Goal: Communication & Community: Participate in discussion

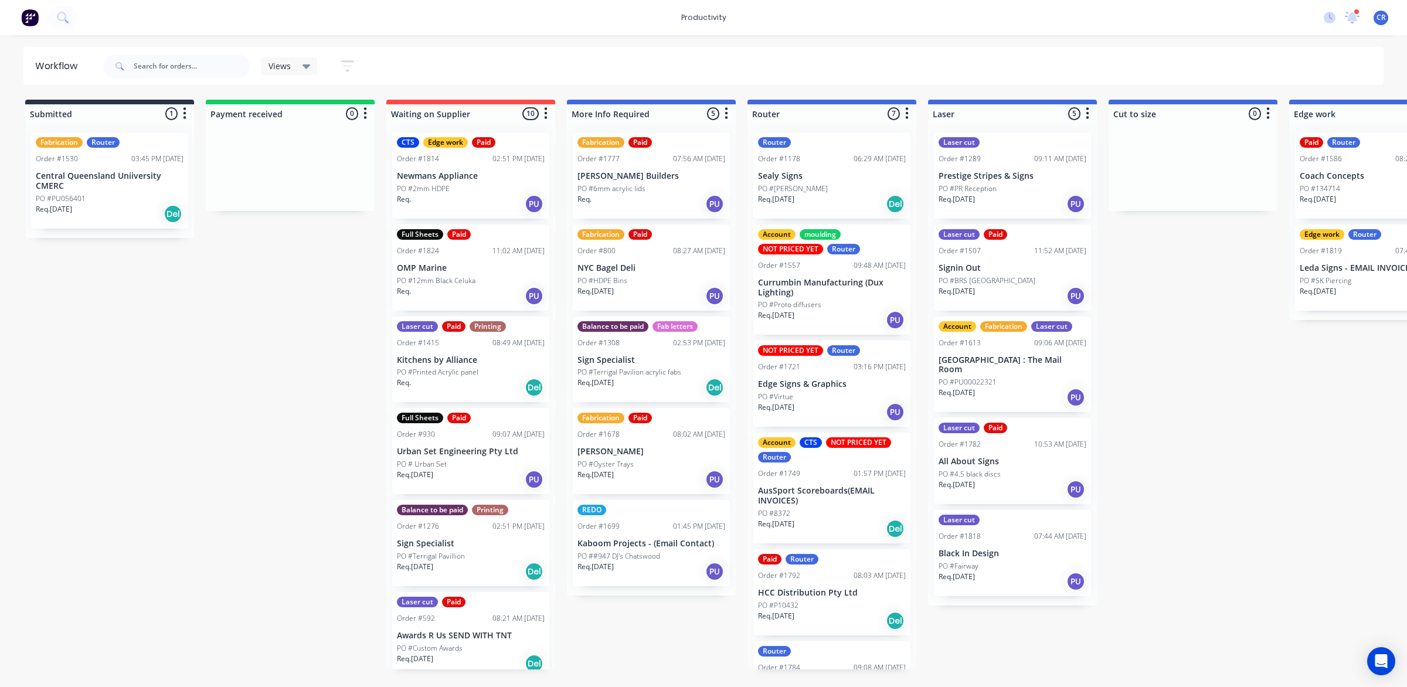
click at [837, 195] on div "Req. [DATE] Del" at bounding box center [832, 204] width 148 height 20
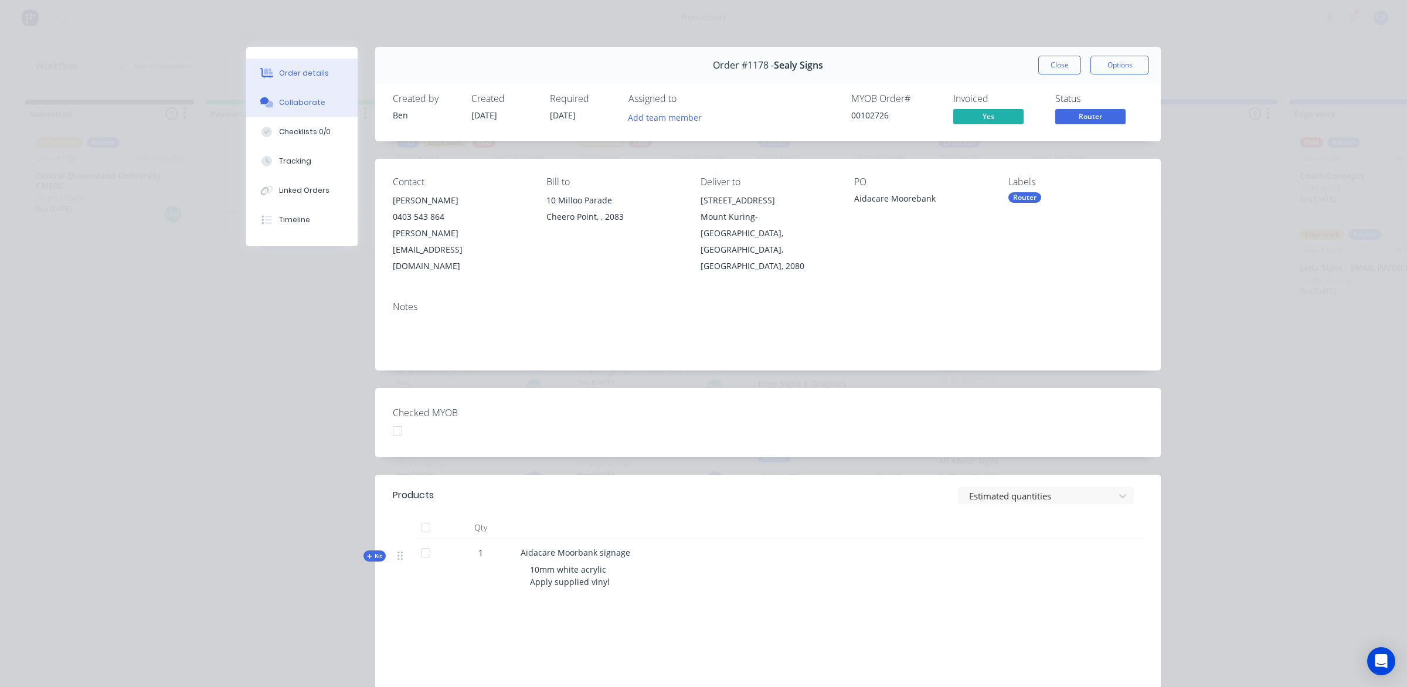
click at [311, 107] on div "Collaborate" at bounding box center [302, 102] width 46 height 11
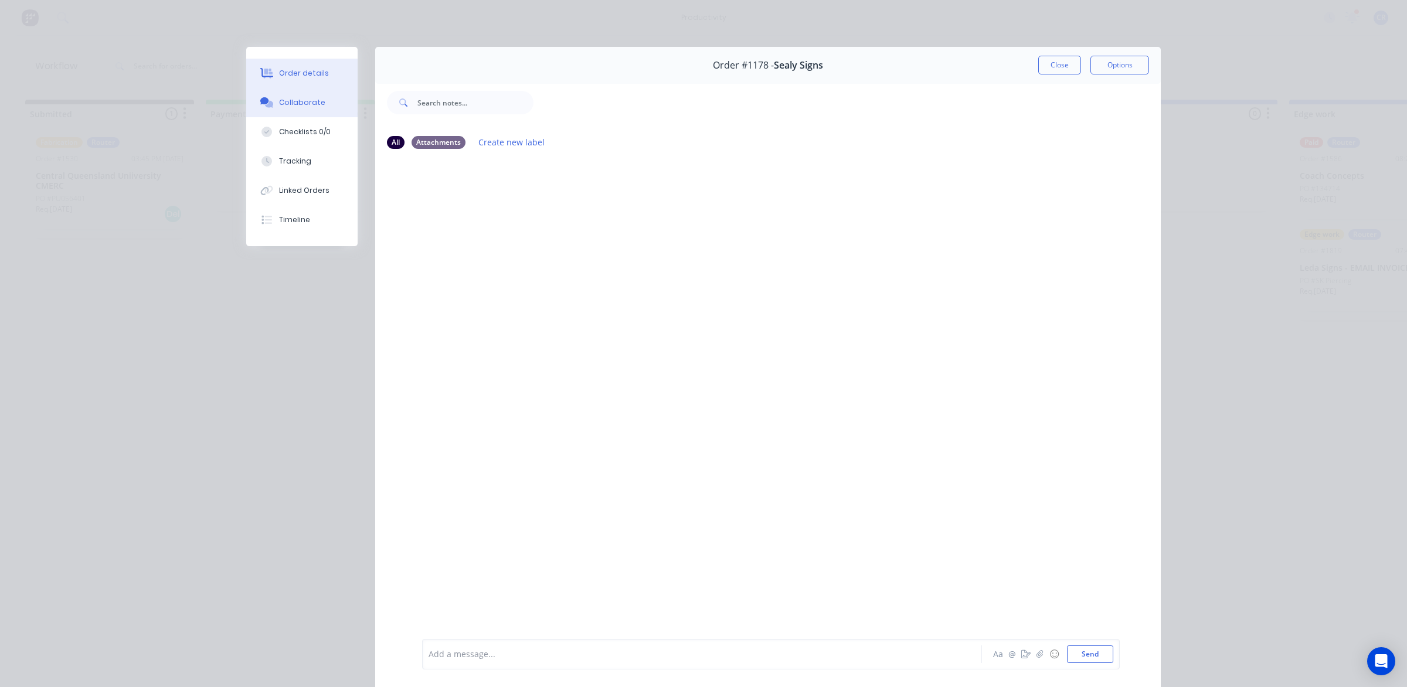
click at [315, 81] on button "Order details" at bounding box center [301, 73] width 111 height 29
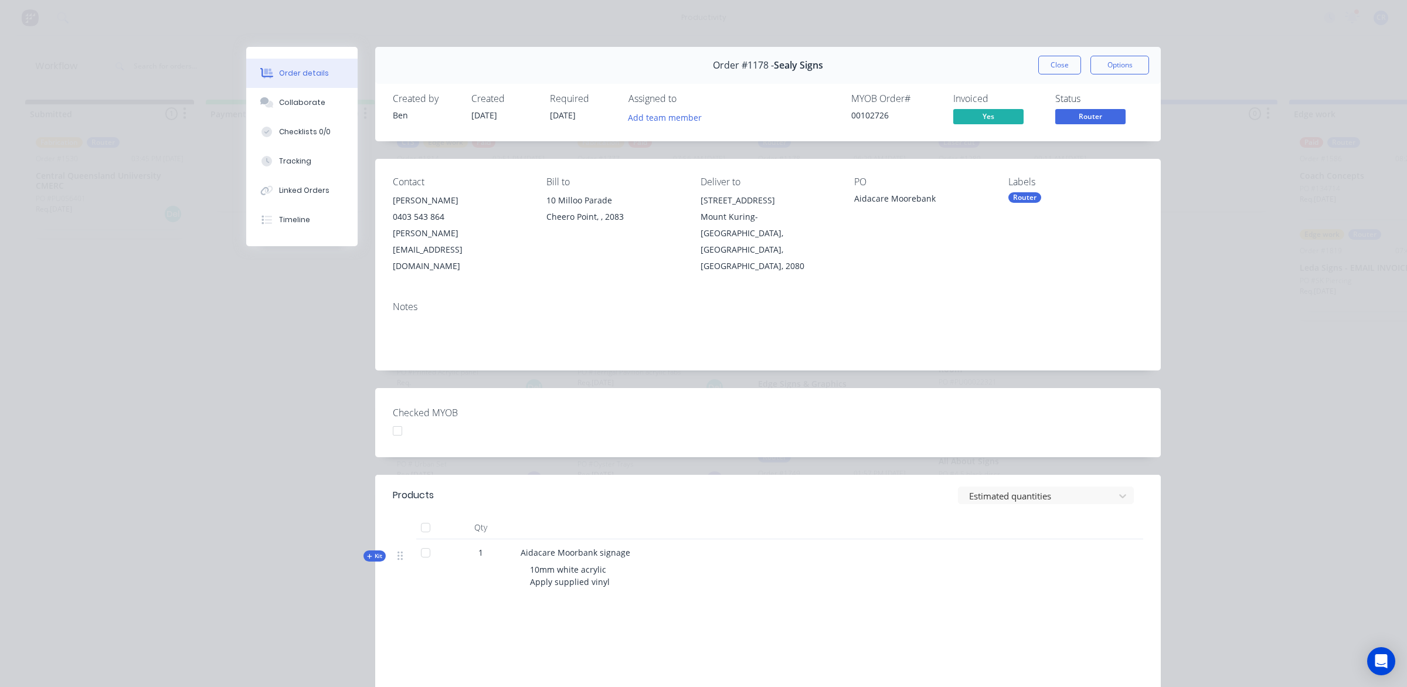
click at [1039, 71] on button "Close" at bounding box center [1060, 65] width 43 height 19
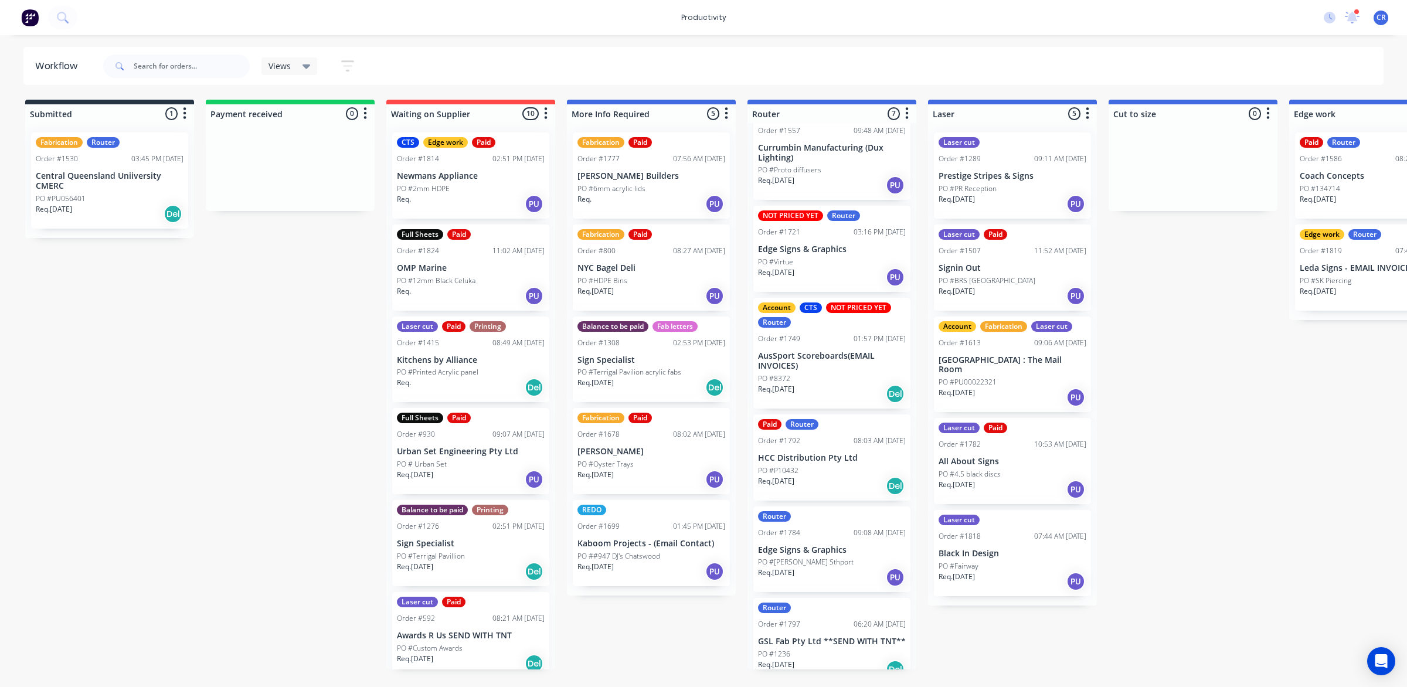
scroll to position [157, 0]
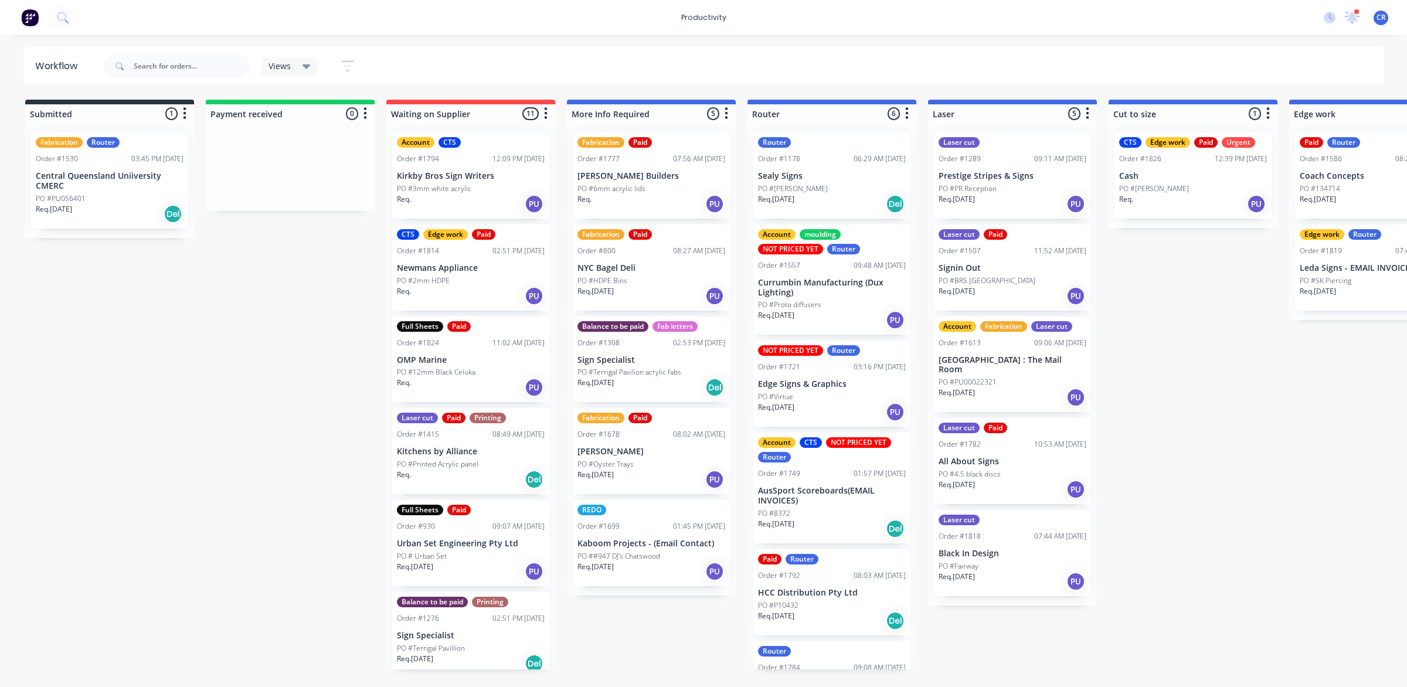
click at [816, 375] on div "NOT PRICED YET Router Order #1721 03:16 PM 29/09/25 Edge Signs & Graphics PO #V…" at bounding box center [832, 384] width 157 height 86
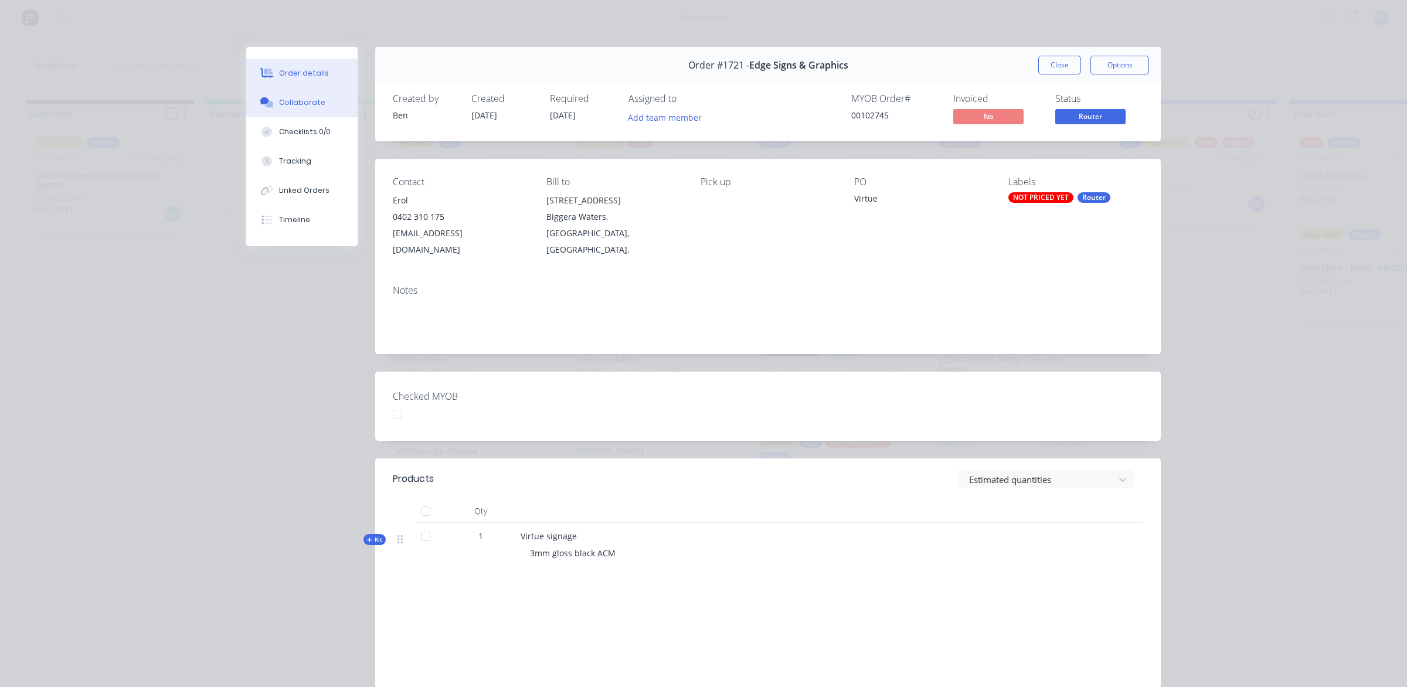
click at [283, 95] on button "Collaborate" at bounding box center [301, 102] width 111 height 29
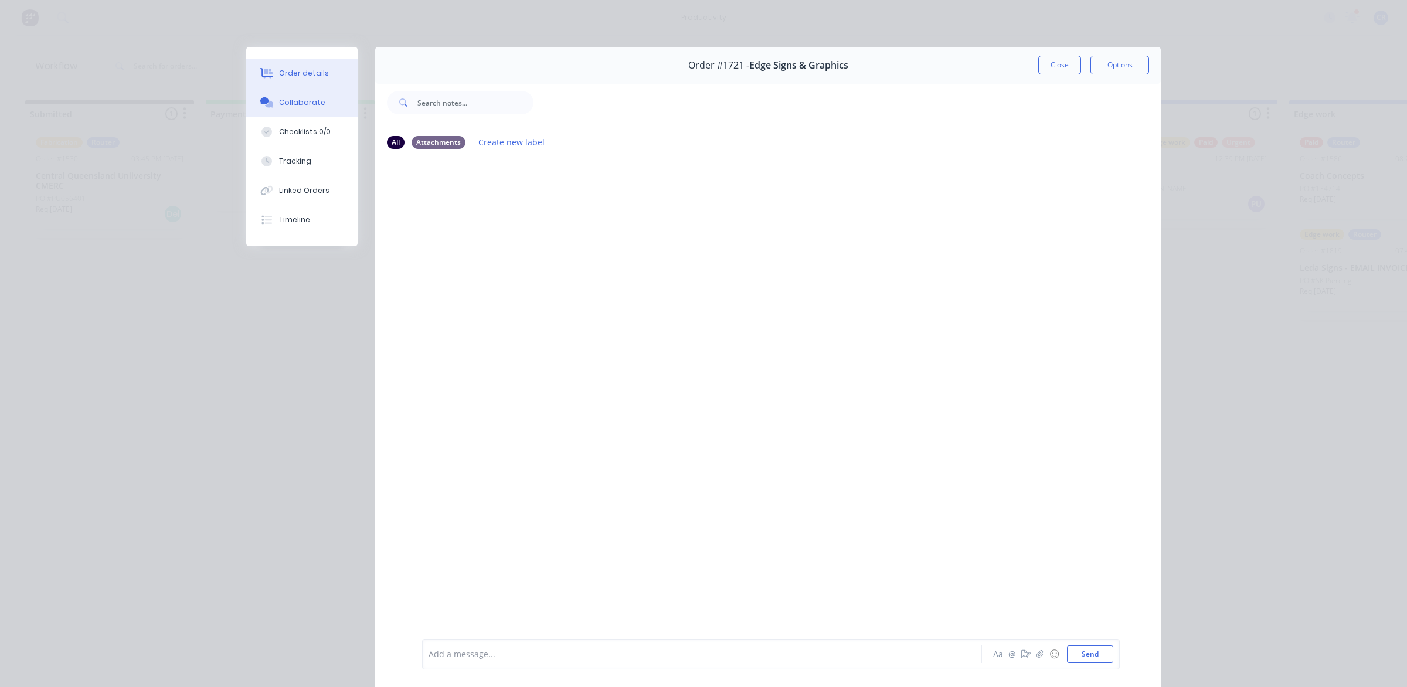
click at [321, 77] on button "Order details" at bounding box center [301, 73] width 111 height 29
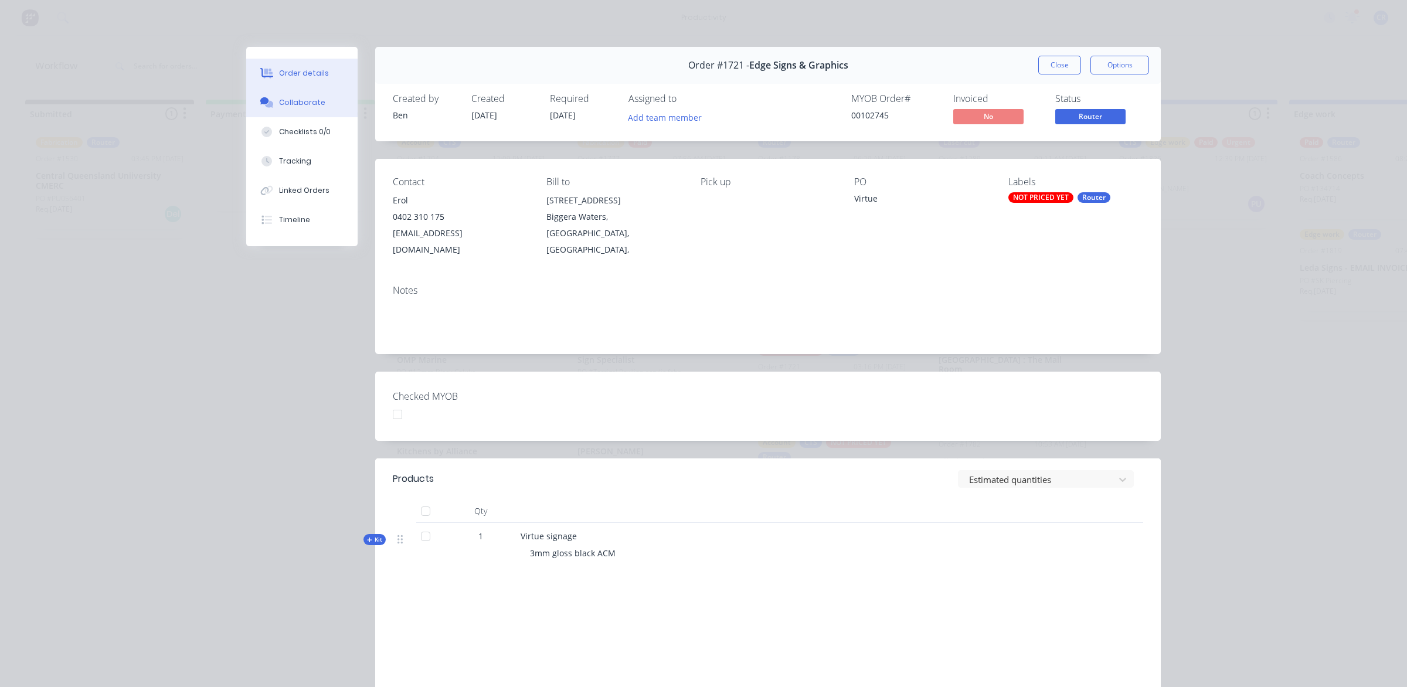
click at [321, 103] on button "Collaborate" at bounding box center [301, 102] width 111 height 29
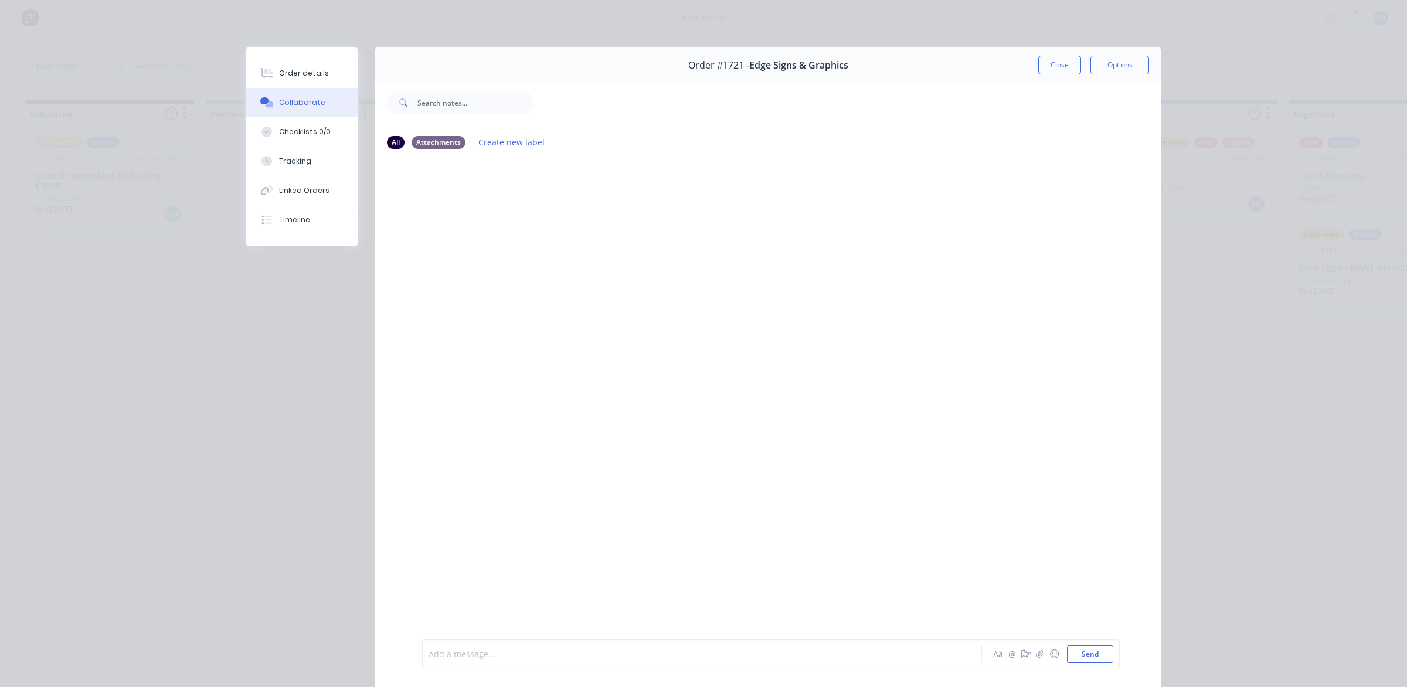
click at [517, 654] on div at bounding box center [685, 655] width 513 height 12
click at [1091, 653] on button "Send" at bounding box center [1090, 655] width 46 height 18
click at [1060, 69] on button "Close" at bounding box center [1060, 65] width 43 height 19
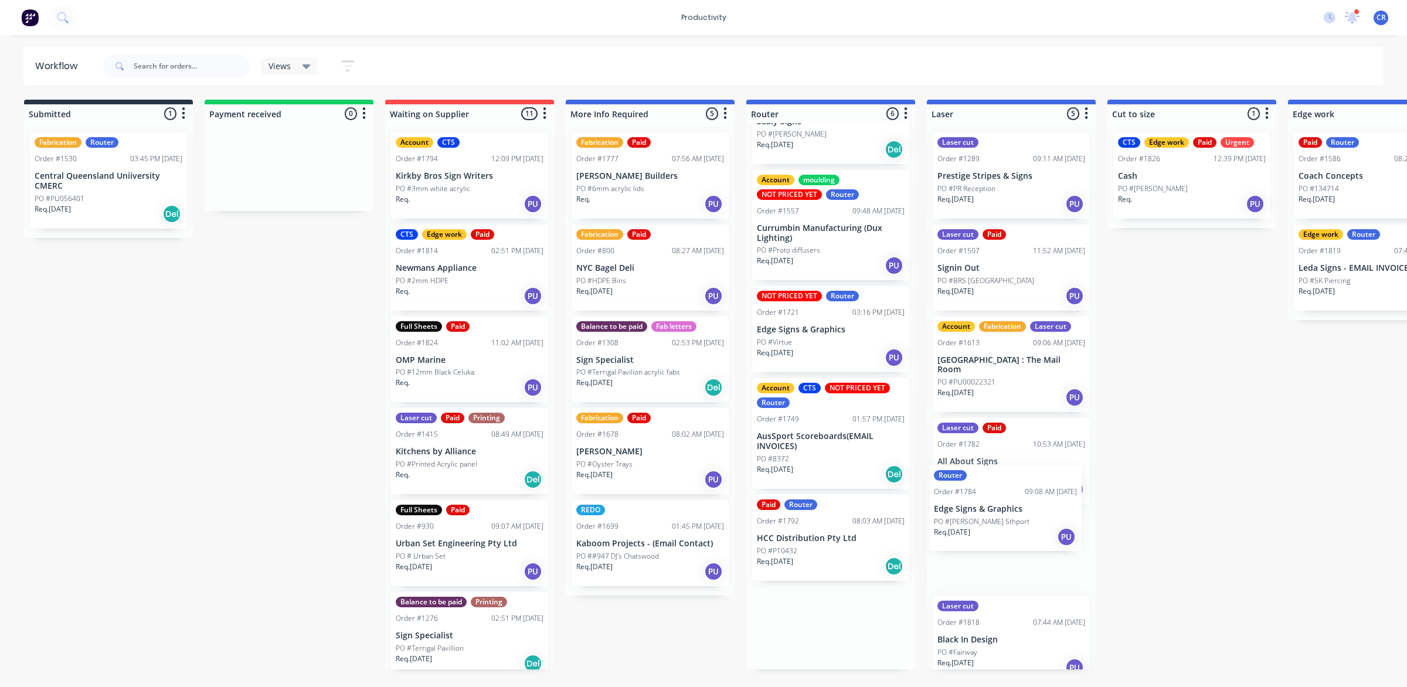
scroll to position [56, 0]
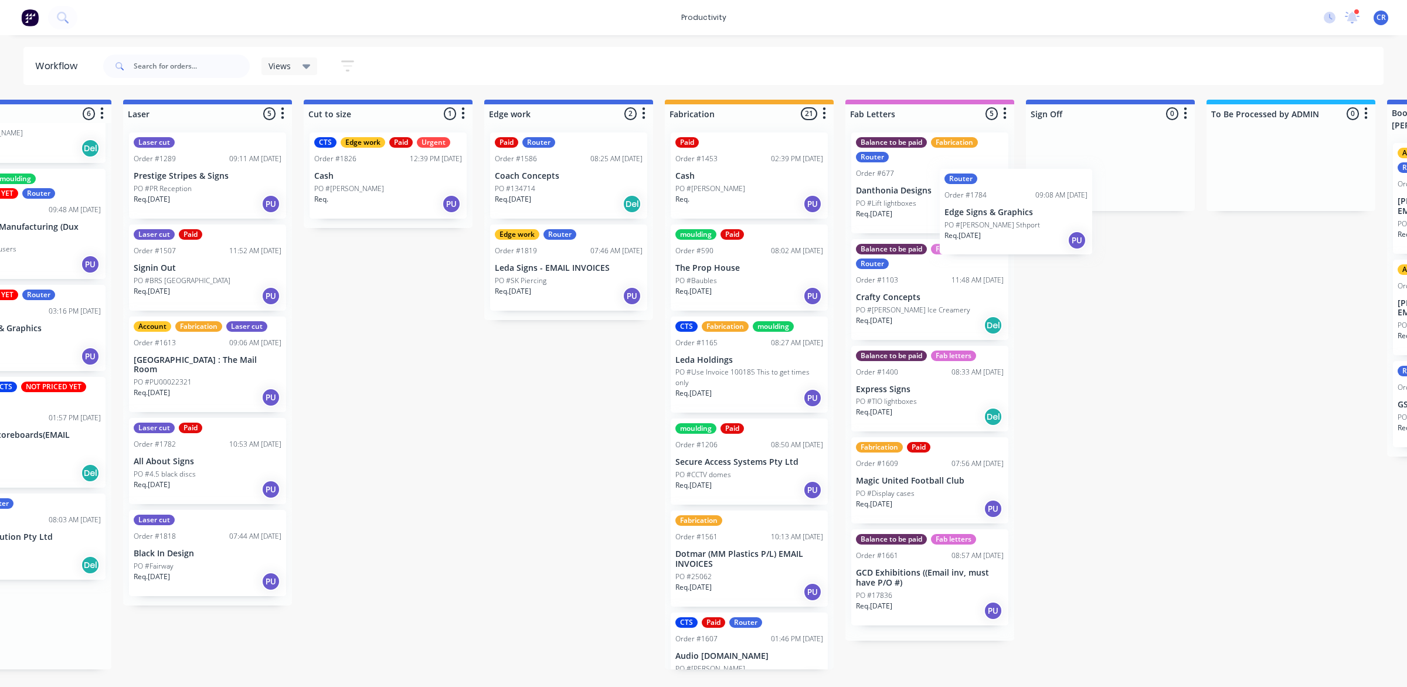
drag, startPoint x: 837, startPoint y: 648, endPoint x: 1071, endPoint y: 195, distance: 509.6
click at [1071, 195] on div "Submitted 1 Sort By Created date Required date Order number Customer name Most …" at bounding box center [589, 385] width 2806 height 570
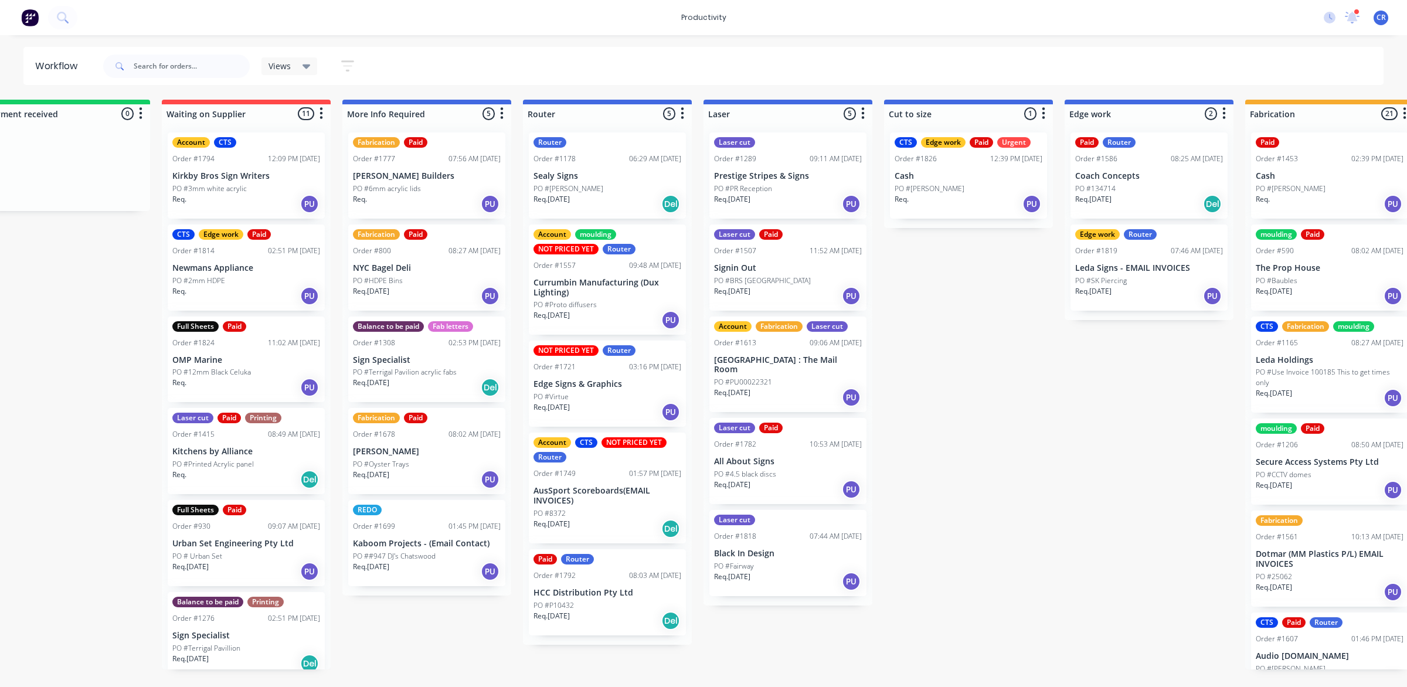
scroll to position [0, 220]
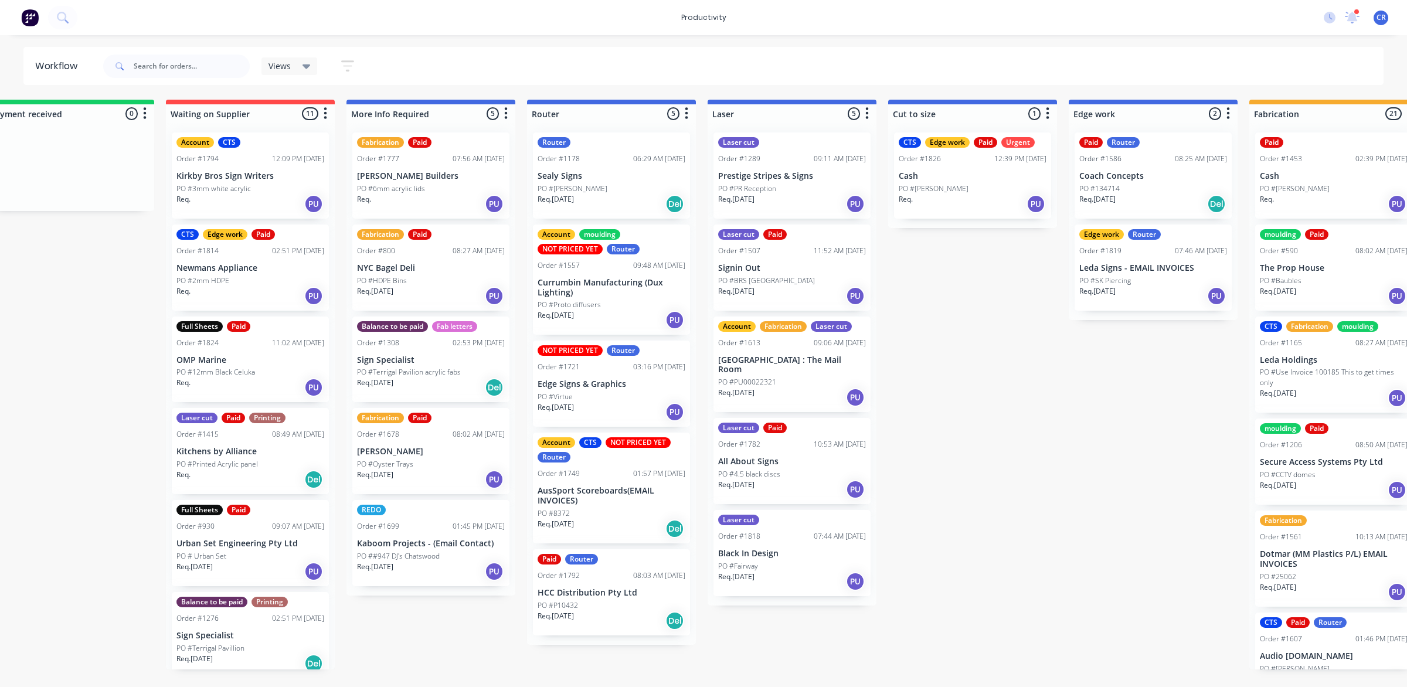
click at [582, 416] on div "Req. 29/09/25 PU" at bounding box center [612, 412] width 148 height 20
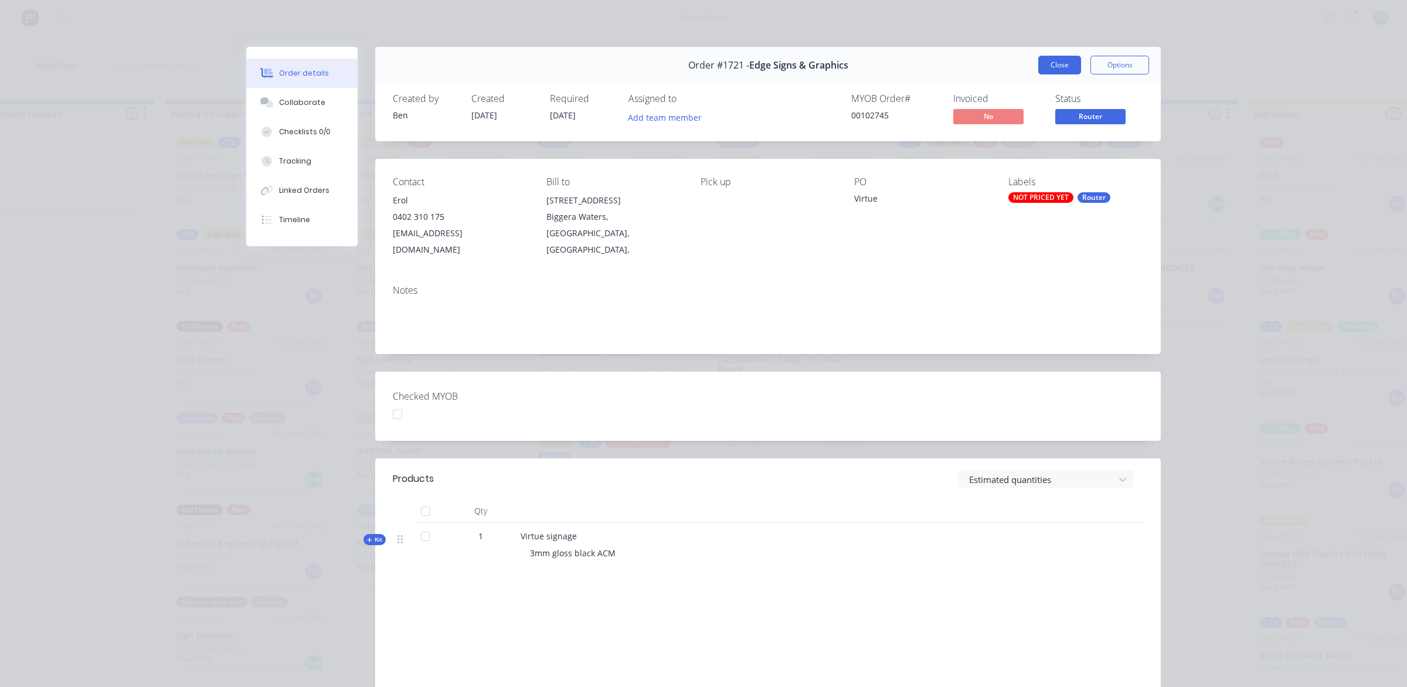
click at [1049, 59] on button "Close" at bounding box center [1060, 65] width 43 height 19
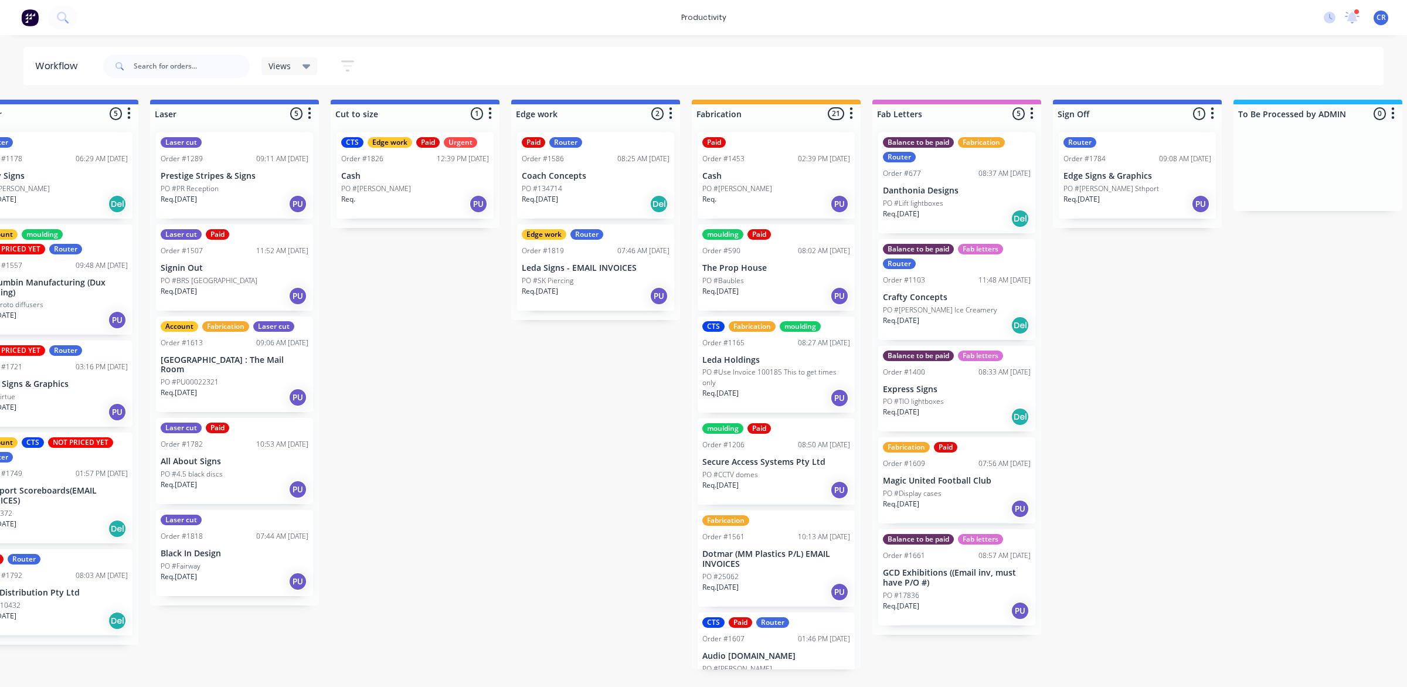
scroll to position [0, 807]
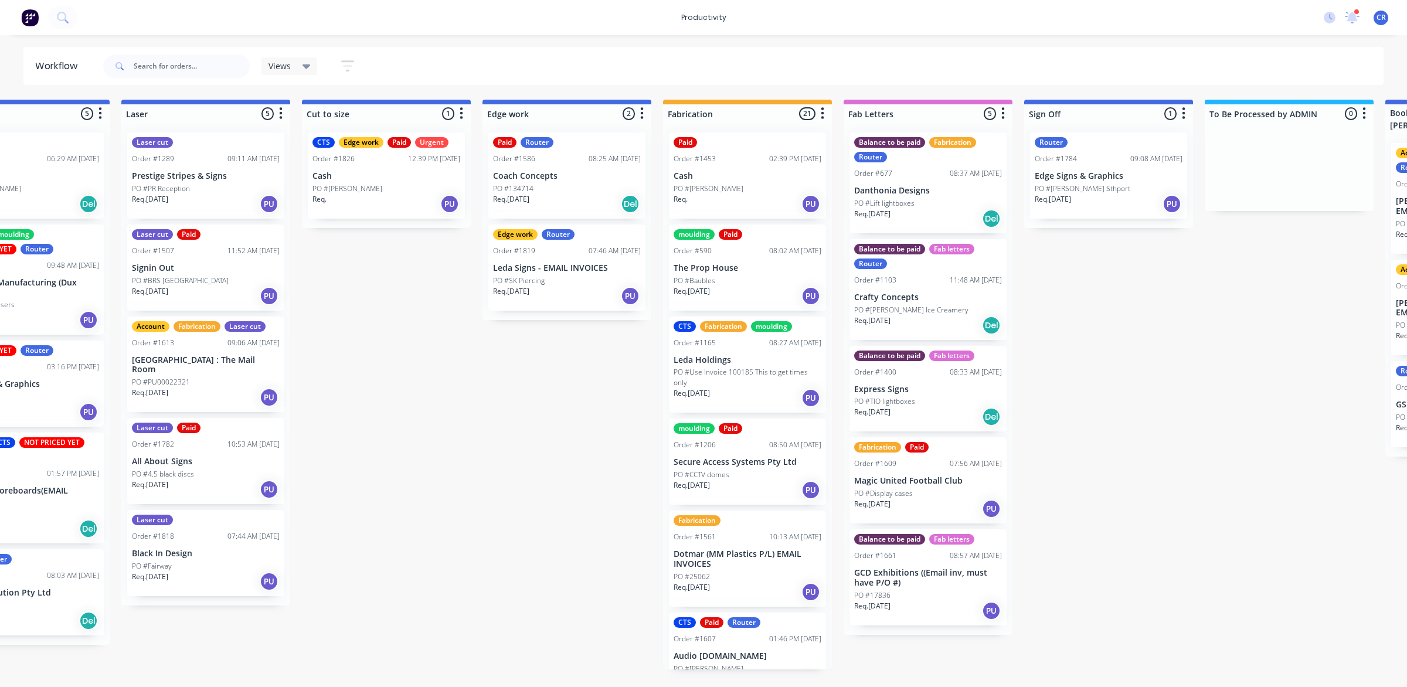
click at [1053, 184] on p "PO #[PERSON_NAME] Sthport" at bounding box center [1083, 189] width 96 height 11
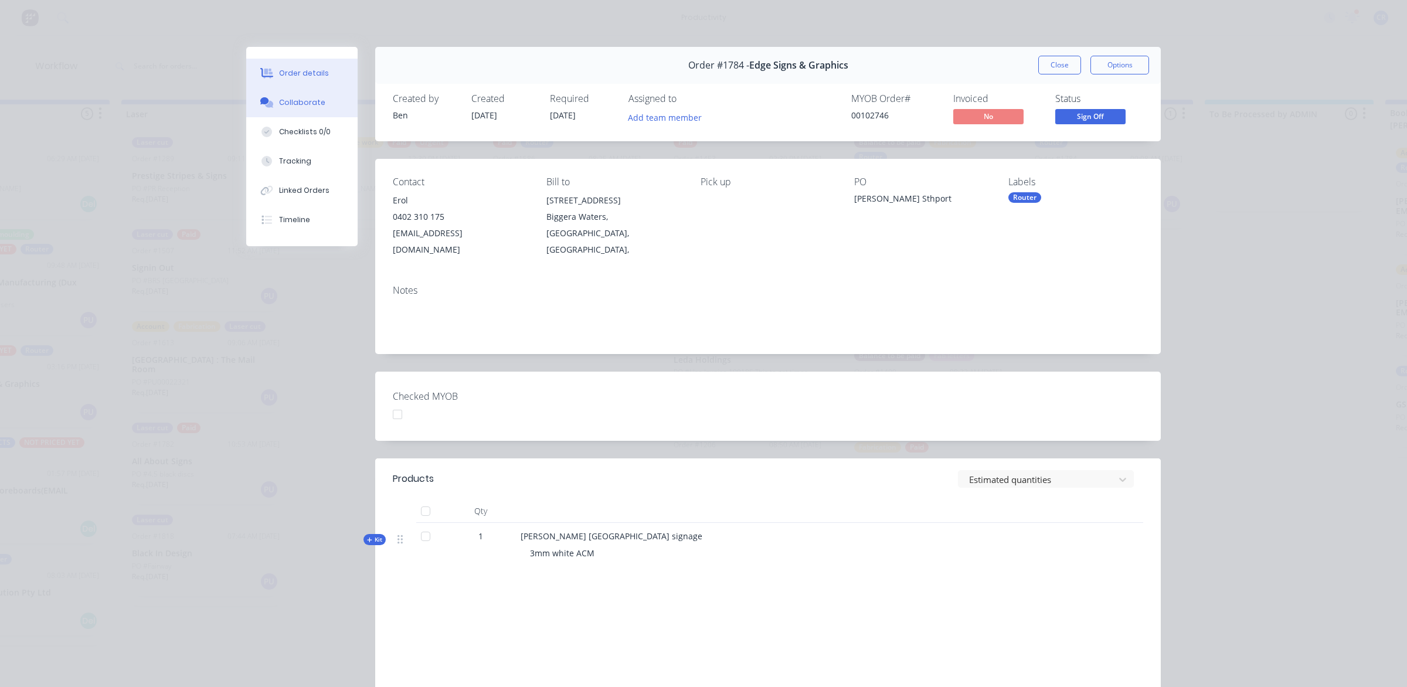
click at [279, 99] on div "Collaborate" at bounding box center [302, 102] width 46 height 11
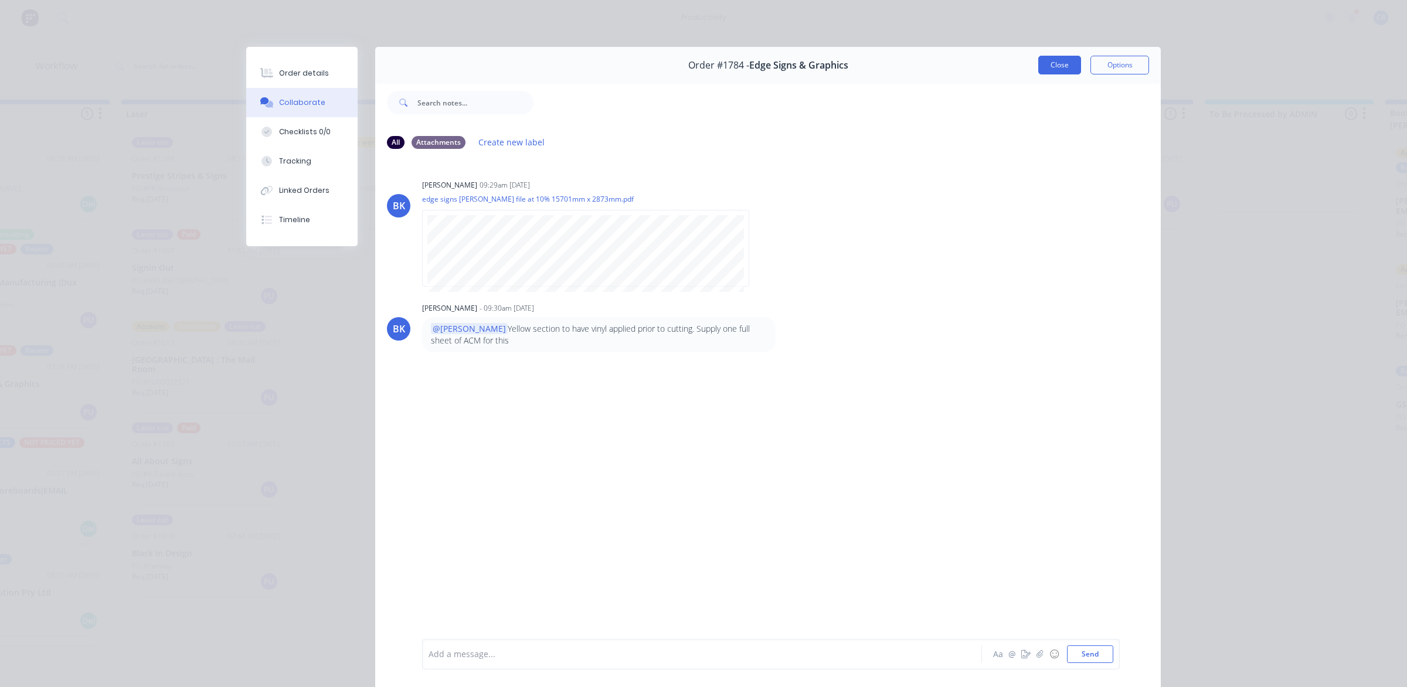
click at [1056, 59] on button "Close" at bounding box center [1060, 65] width 43 height 19
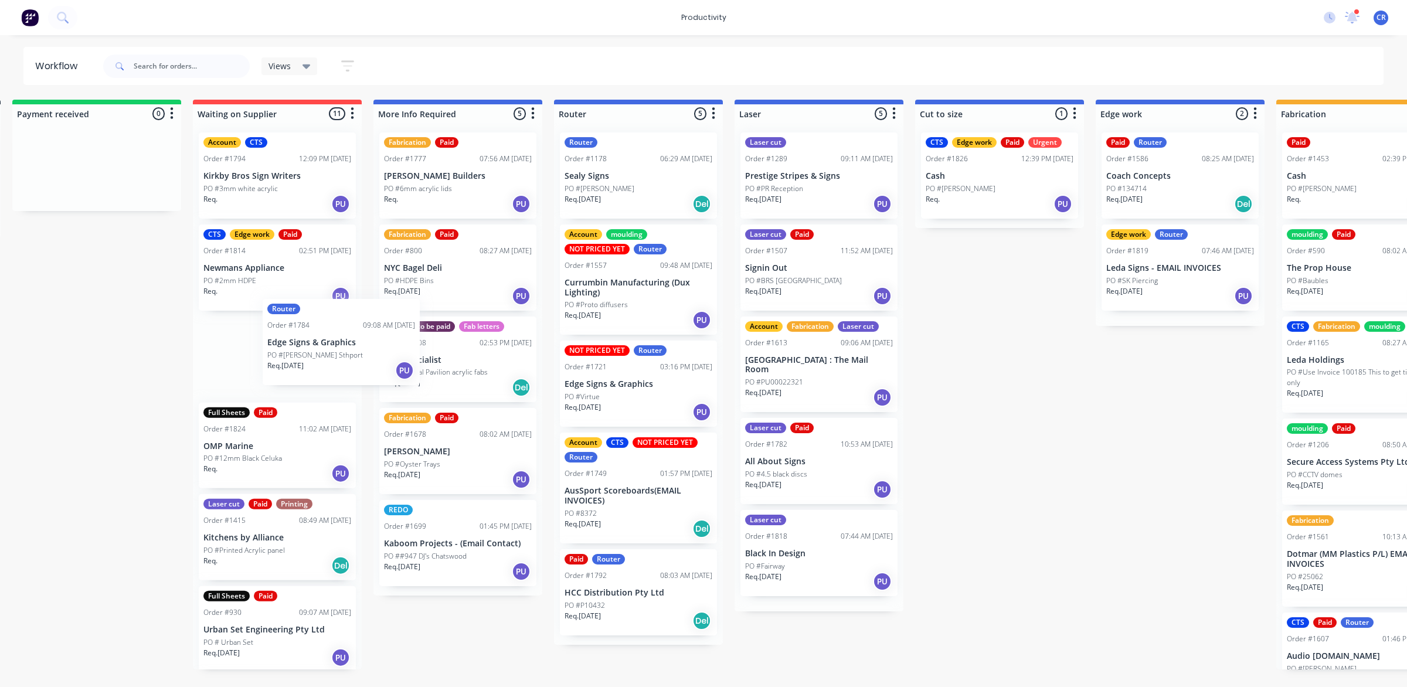
scroll to position [0, 192]
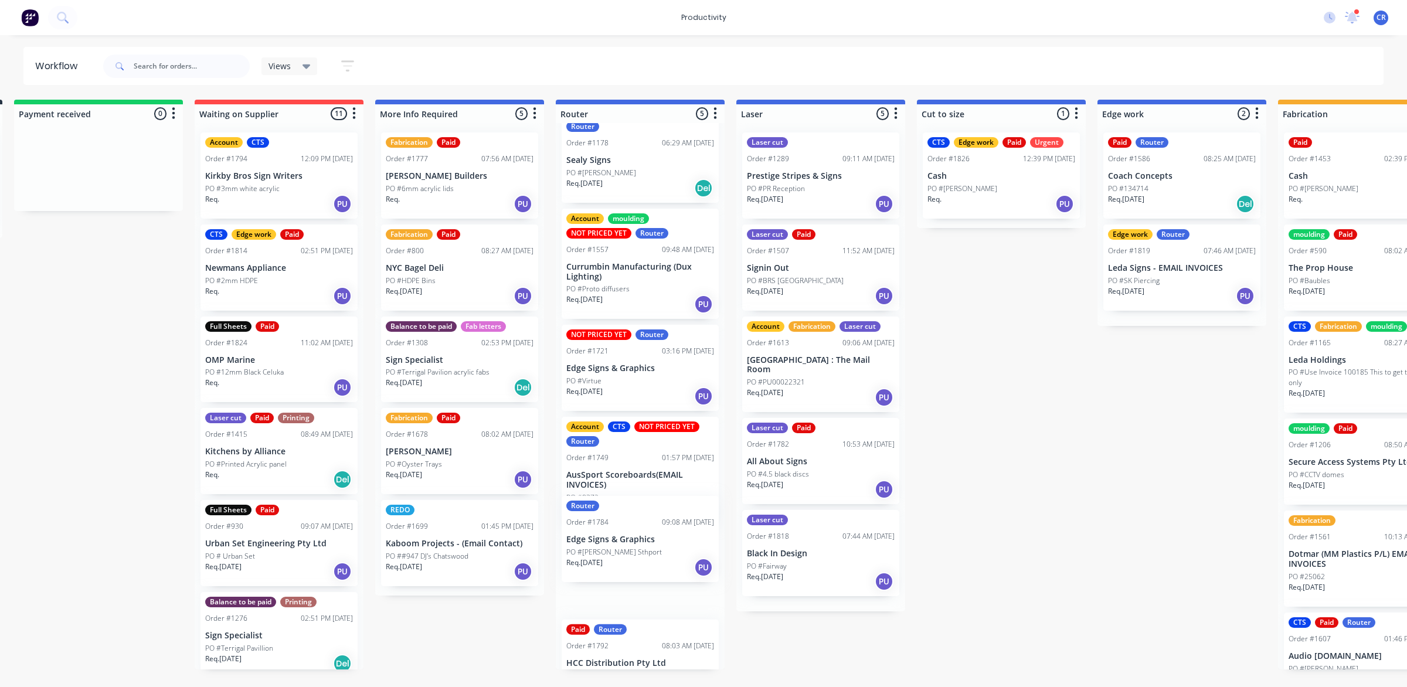
drag, startPoint x: 1044, startPoint y: 202, endPoint x: 608, endPoint y: 551, distance: 558.7
click at [608, 551] on div "Submitted 1 Sort By Created date Required date Order number Customer name Most …" at bounding box center [1202, 385] width 2806 height 570
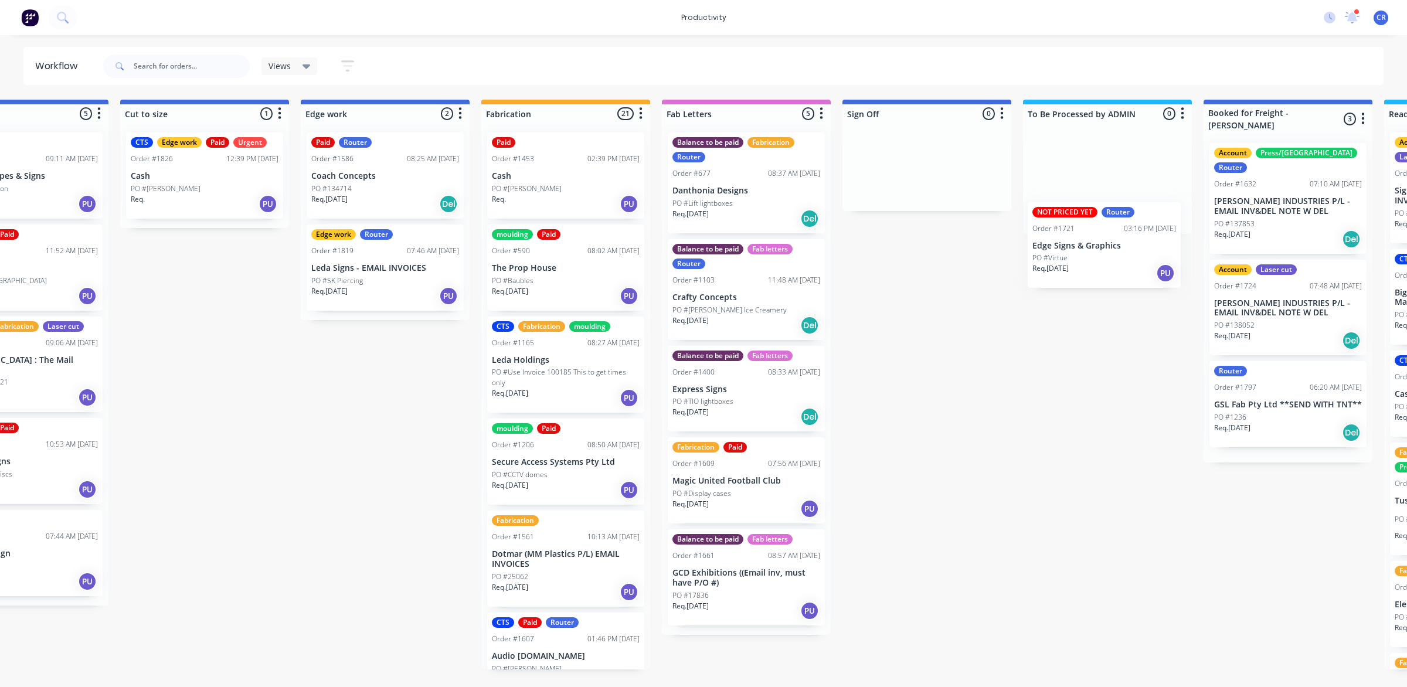
scroll to position [0, 992]
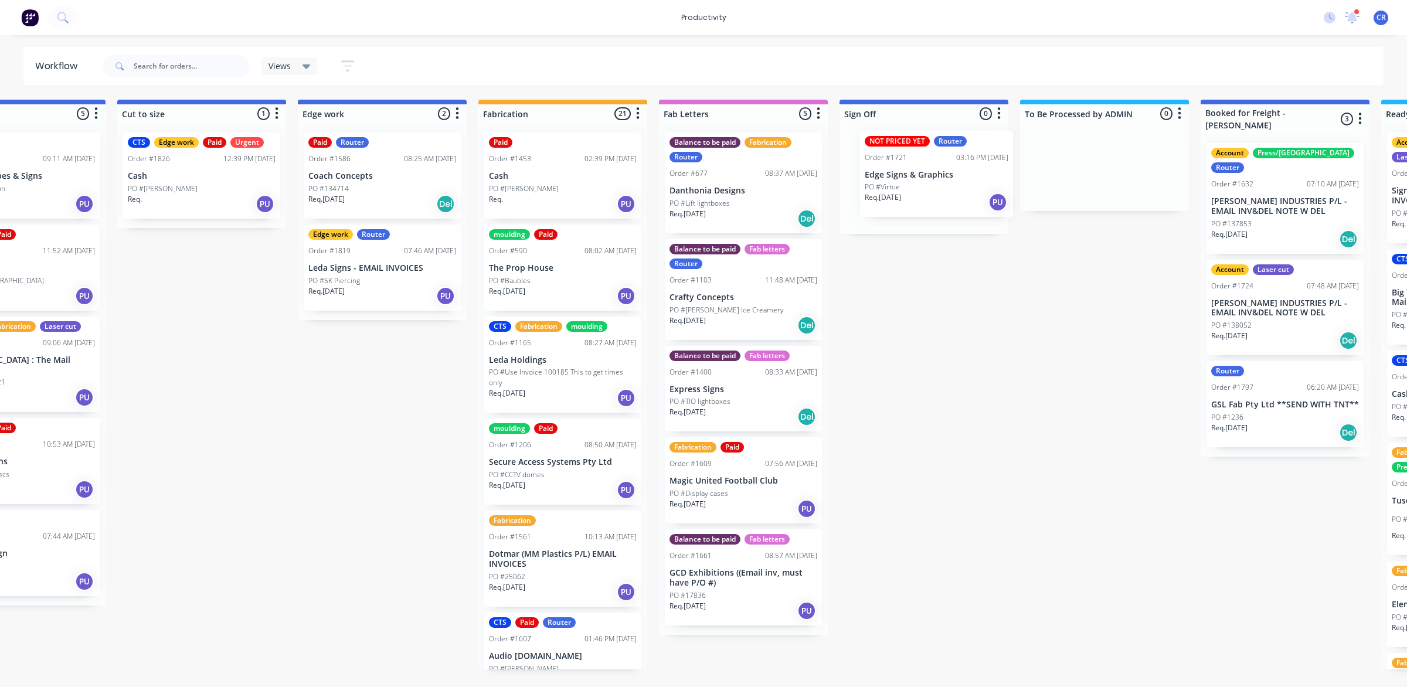
drag, startPoint x: 629, startPoint y: 372, endPoint x: 945, endPoint y: 174, distance: 373.4
click at [945, 174] on div "Submitted 1 Sort By Created date Required date Order number Customer name Most …" at bounding box center [403, 385] width 2806 height 570
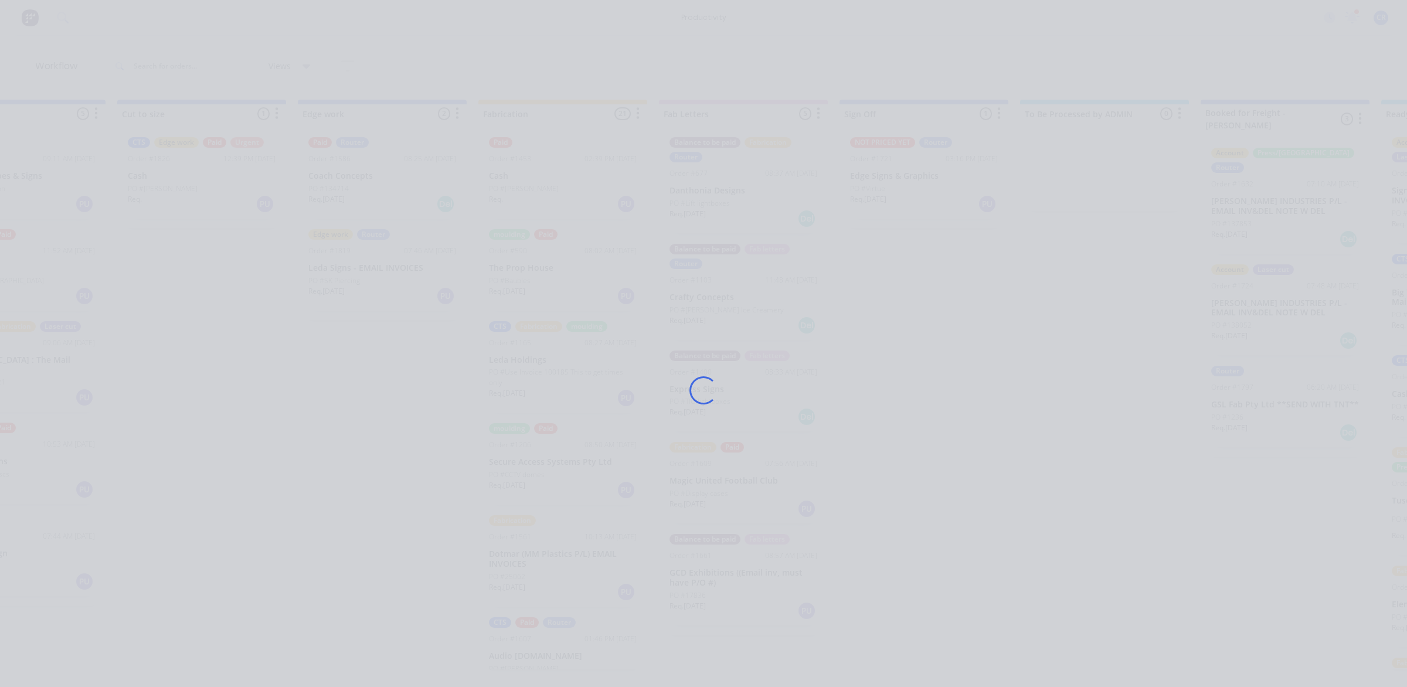
scroll to position [0, 0]
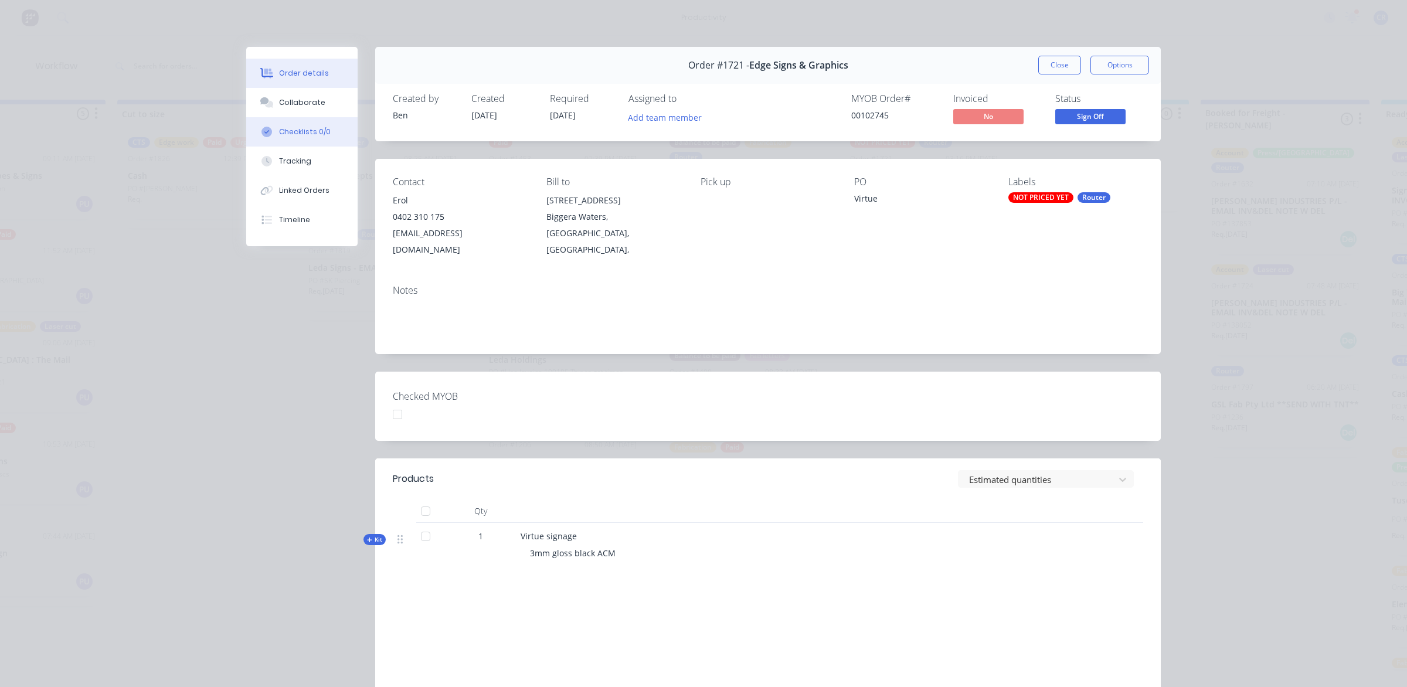
click at [299, 117] on button "Checklists 0/0" at bounding box center [301, 131] width 111 height 29
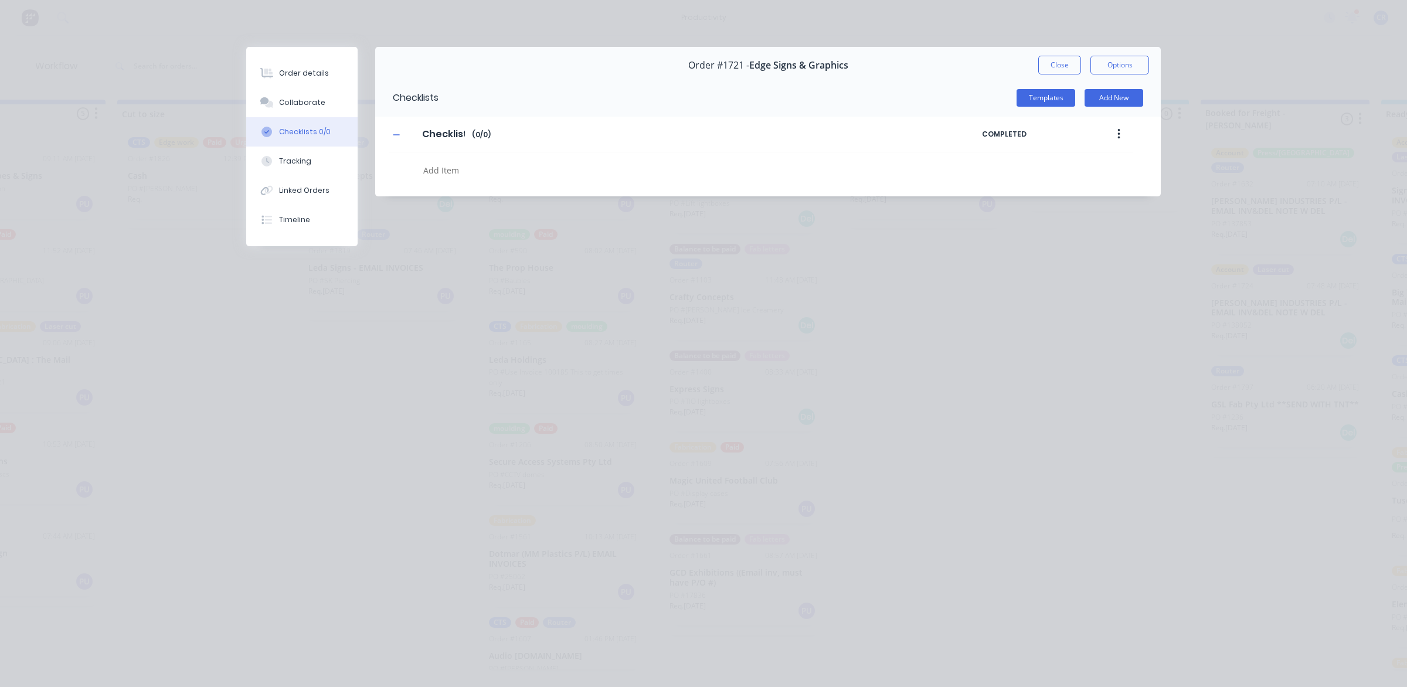
type textarea "x"
click at [302, 100] on div "Collaborate" at bounding box center [302, 102] width 46 height 11
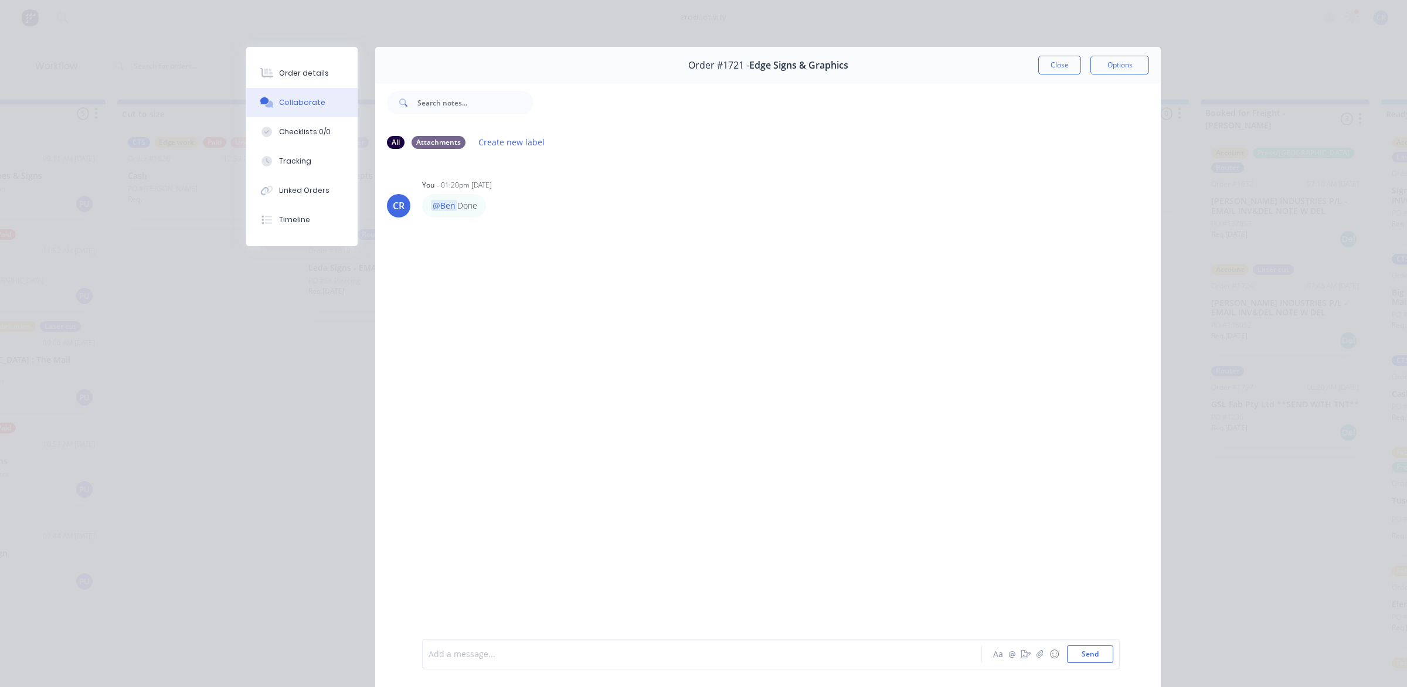
click at [532, 657] on div at bounding box center [685, 655] width 513 height 12
click at [549, 661] on div "@Ben 7mins CNC Aa @ ☺ Send" at bounding box center [771, 654] width 698 height 30
click at [561, 651] on div "@Ben 7mins CNC" at bounding box center [685, 655] width 513 height 12
click at [1090, 654] on button "Send" at bounding box center [1090, 655] width 46 height 18
click at [1050, 69] on button "Close" at bounding box center [1060, 65] width 43 height 19
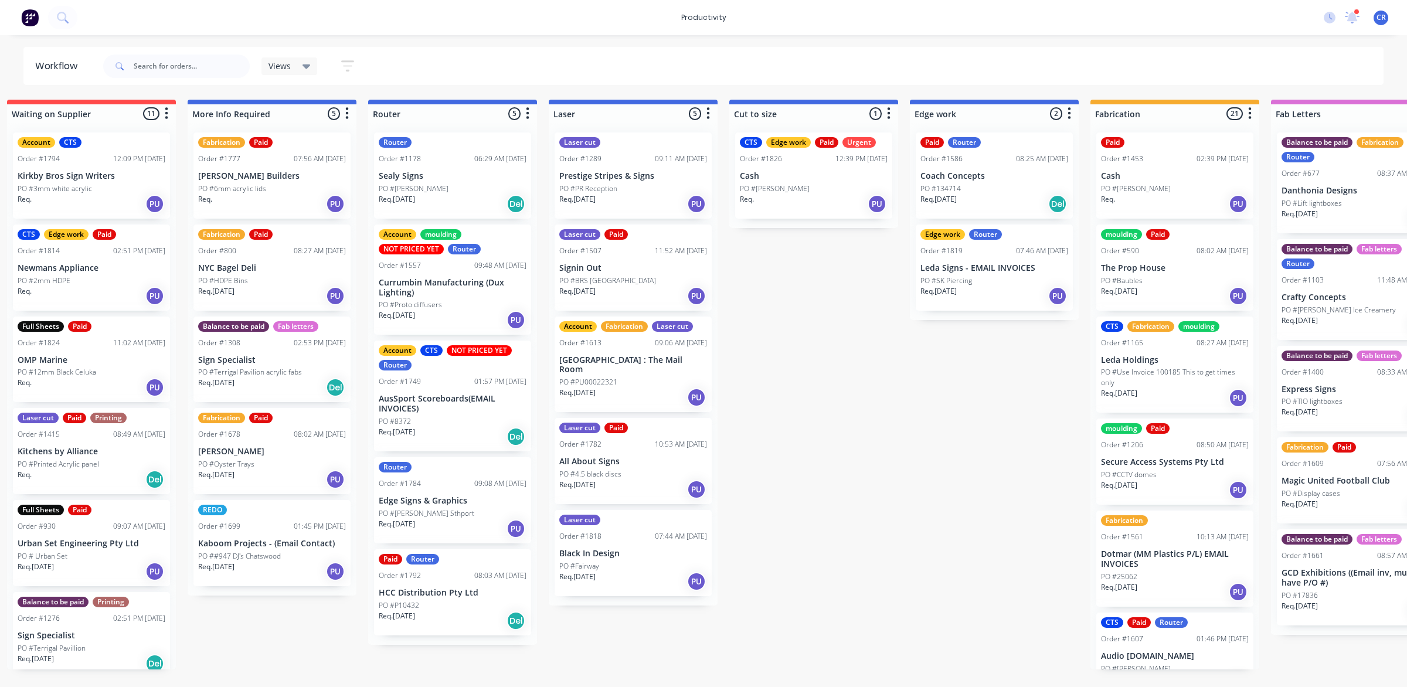
scroll to position [0, 259]
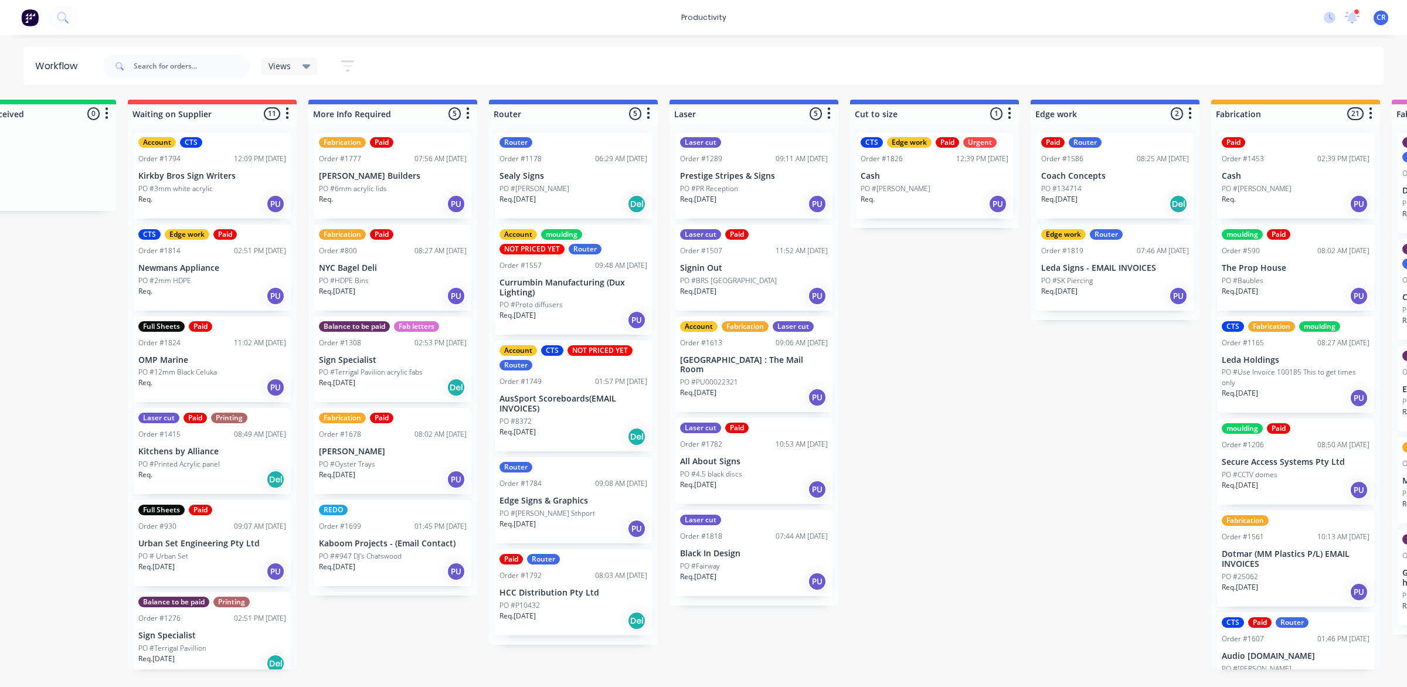
click at [596, 494] on div "Router Order #1784 09:08 AM 09/10/25 Edge Signs & Graphics PO #Pickering Sthpor…" at bounding box center [573, 500] width 157 height 86
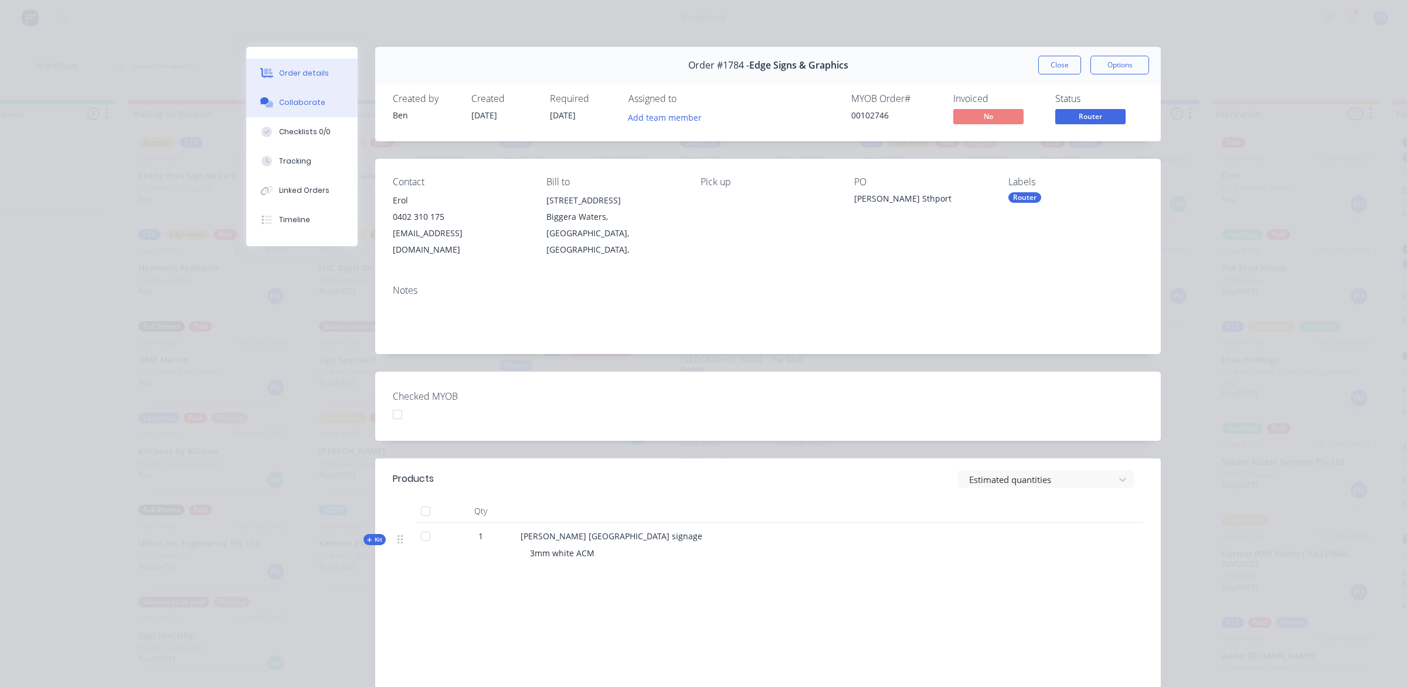
click at [267, 106] on icon at bounding box center [269, 104] width 8 height 7
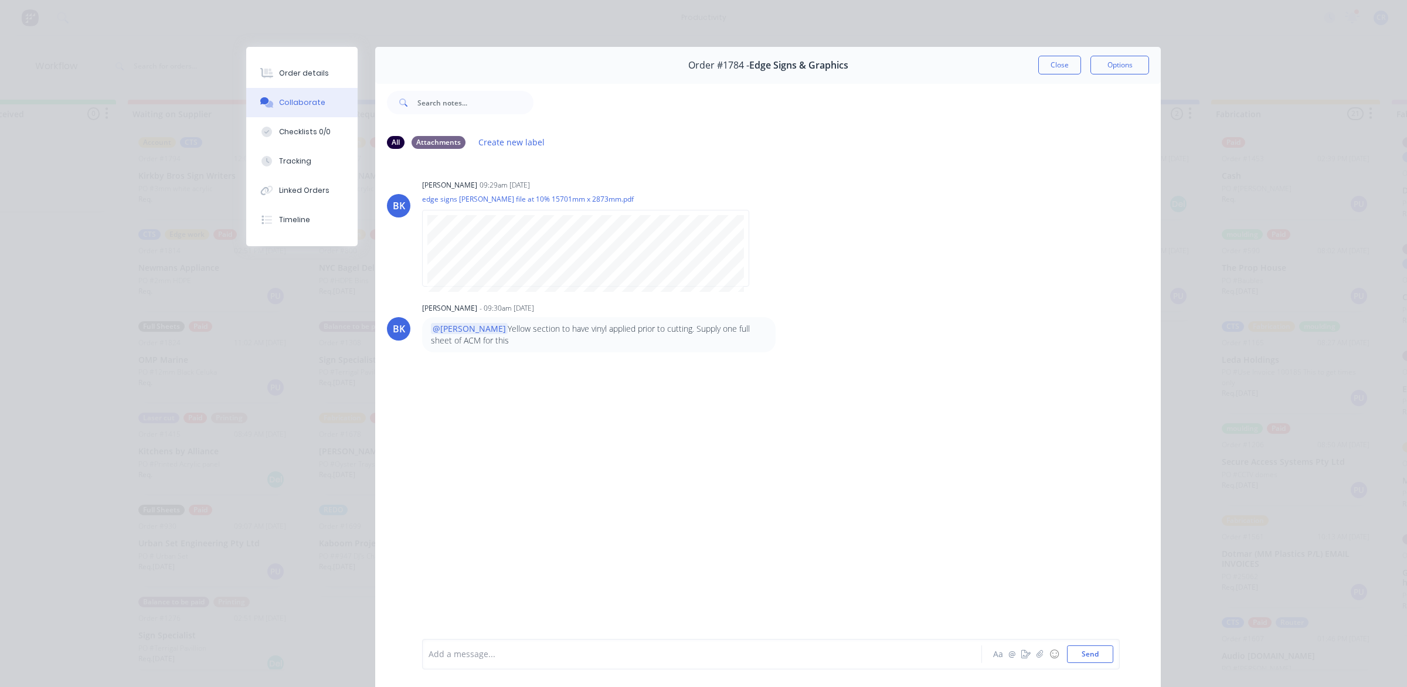
scroll to position [1, 0]
click at [1047, 62] on button "Close" at bounding box center [1060, 64] width 43 height 19
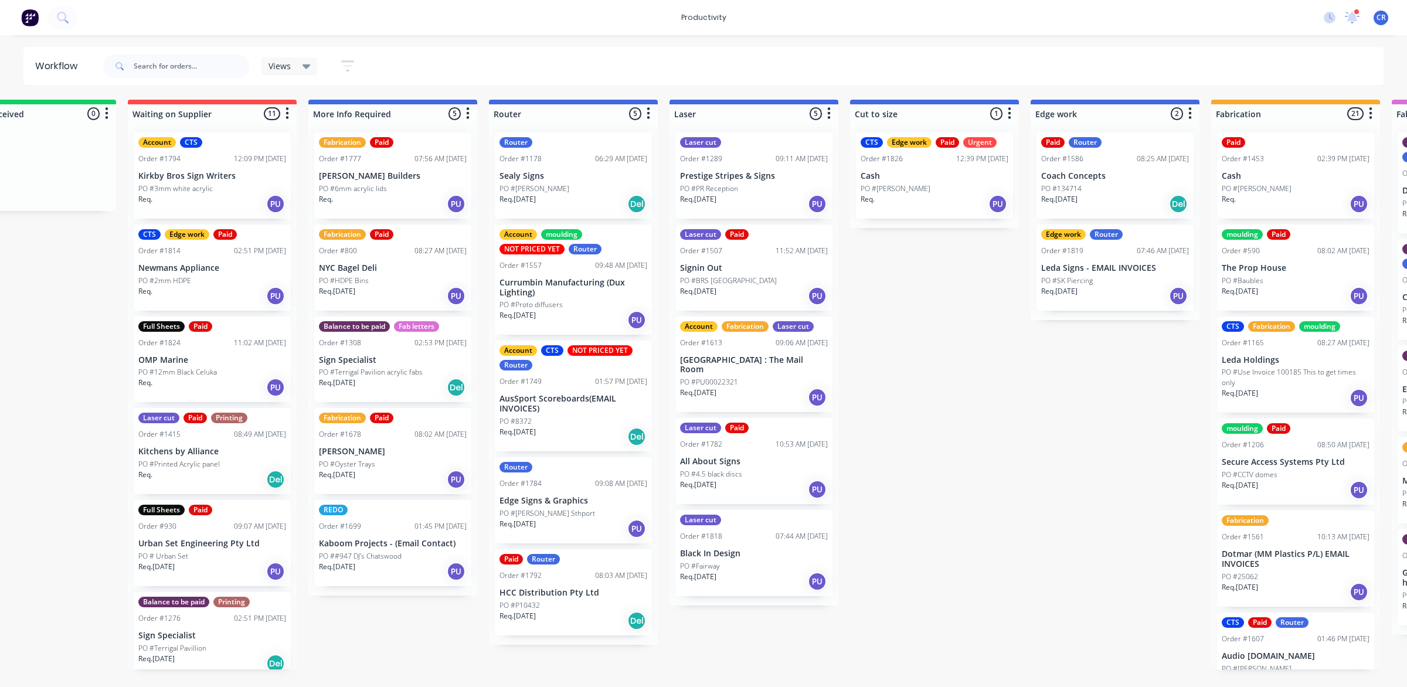
click at [751, 480] on div "Req. 07/10/25 PU" at bounding box center [754, 490] width 148 height 20
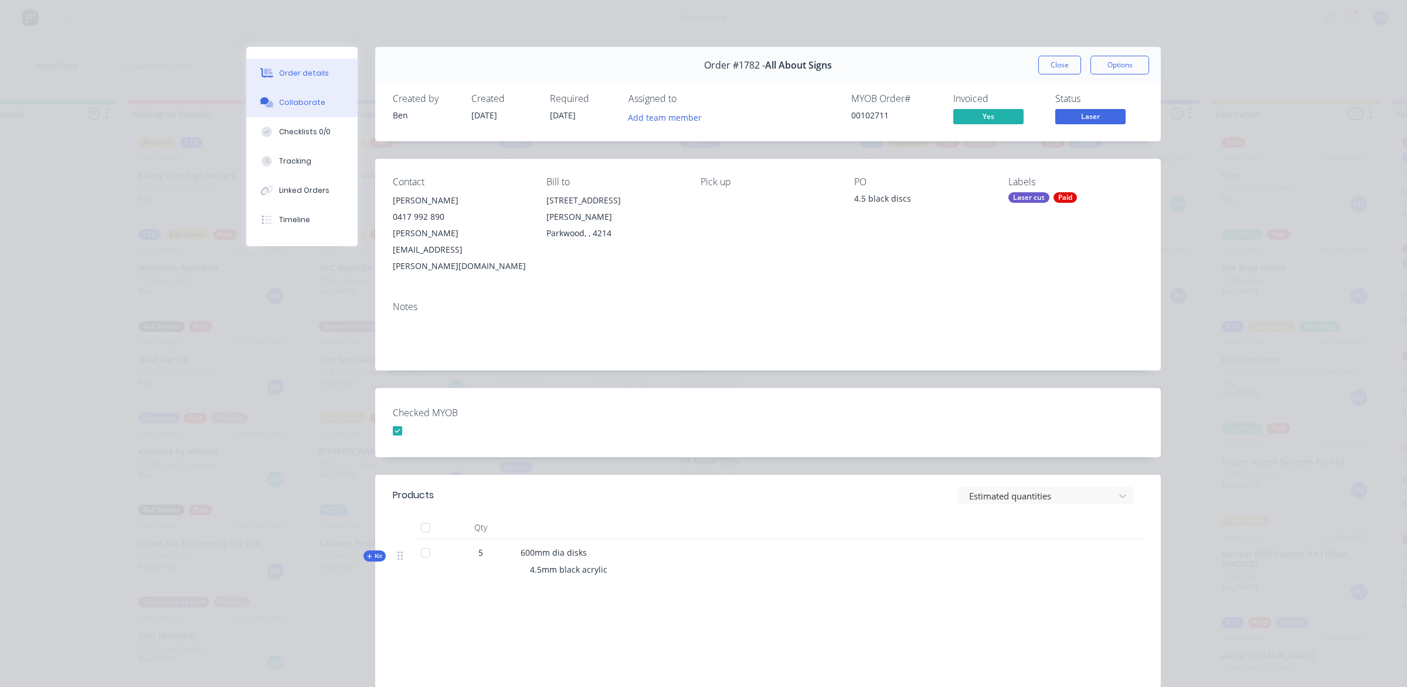
click at [287, 100] on div "Collaborate" at bounding box center [302, 102] width 46 height 11
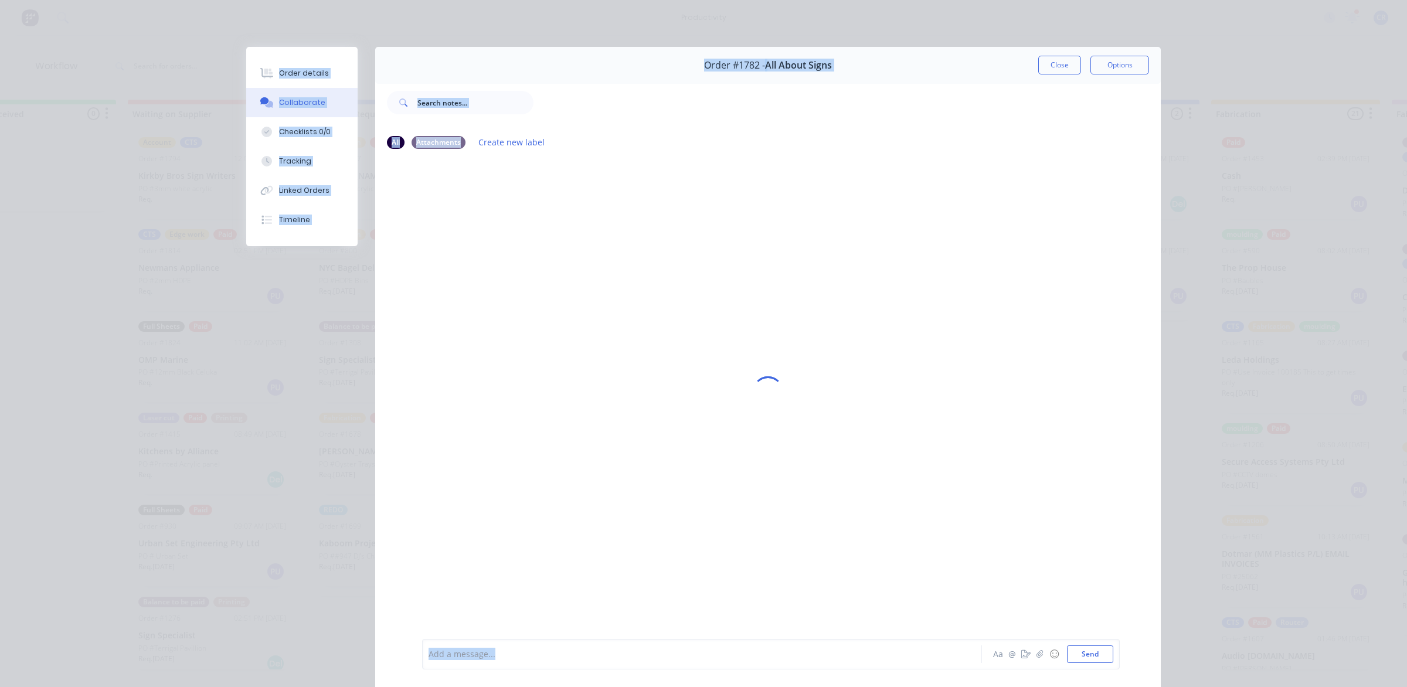
drag, startPoint x: 429, startPoint y: 669, endPoint x: 441, endPoint y: 697, distance: 30.0
click at [450, 617] on html "productivity productivity Workflow Planner Delivery Scheduling Timesheets 2 new…" at bounding box center [444, 308] width 1407 height 617
click at [537, 656] on div at bounding box center [685, 655] width 513 height 12
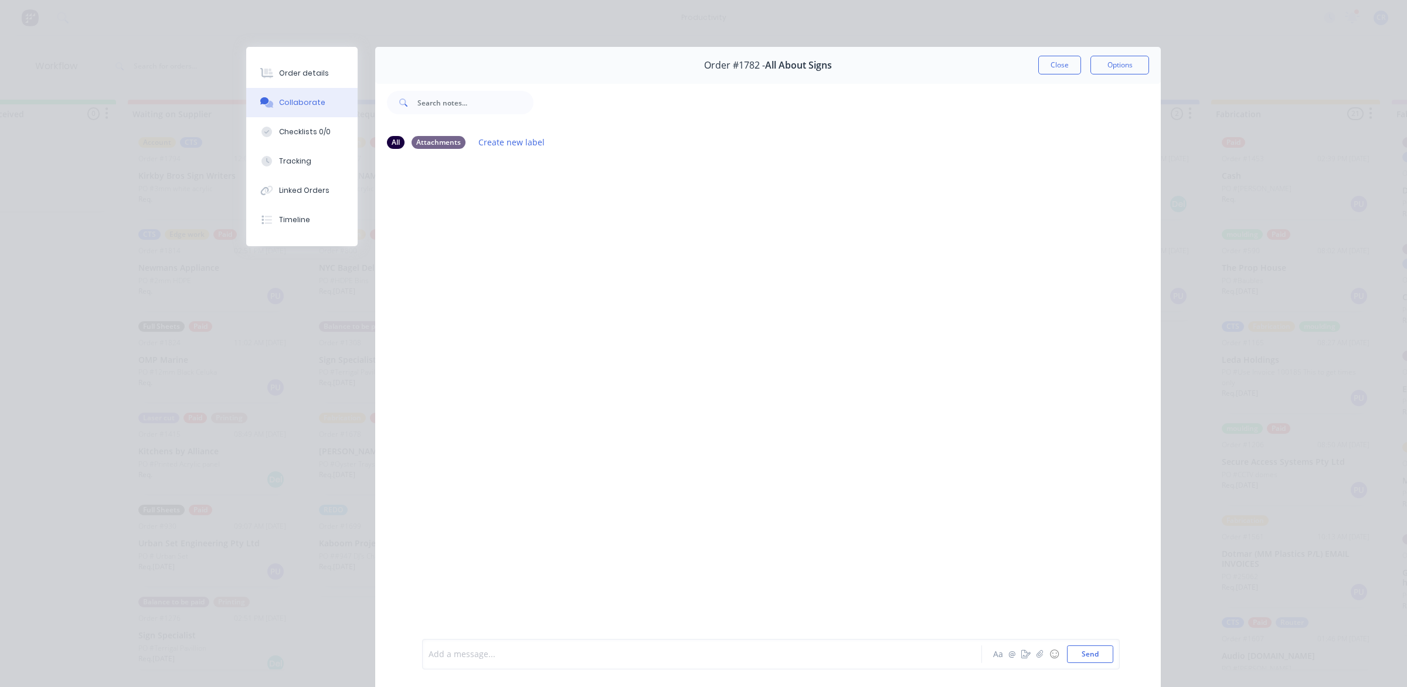
drag, startPoint x: 537, startPoint y: 656, endPoint x: 333, endPoint y: 652, distance: 204.1
click at [333, 652] on div "Order #1782 - All About Signs Close Options All Attachments Create new label Ad…" at bounding box center [703, 375] width 915 height 657
click at [481, 661] on div "Add a message..." at bounding box center [686, 655] width 514 height 18
click at [1088, 658] on button "Send" at bounding box center [1090, 655] width 46 height 18
click at [1051, 67] on button "Close" at bounding box center [1060, 65] width 43 height 19
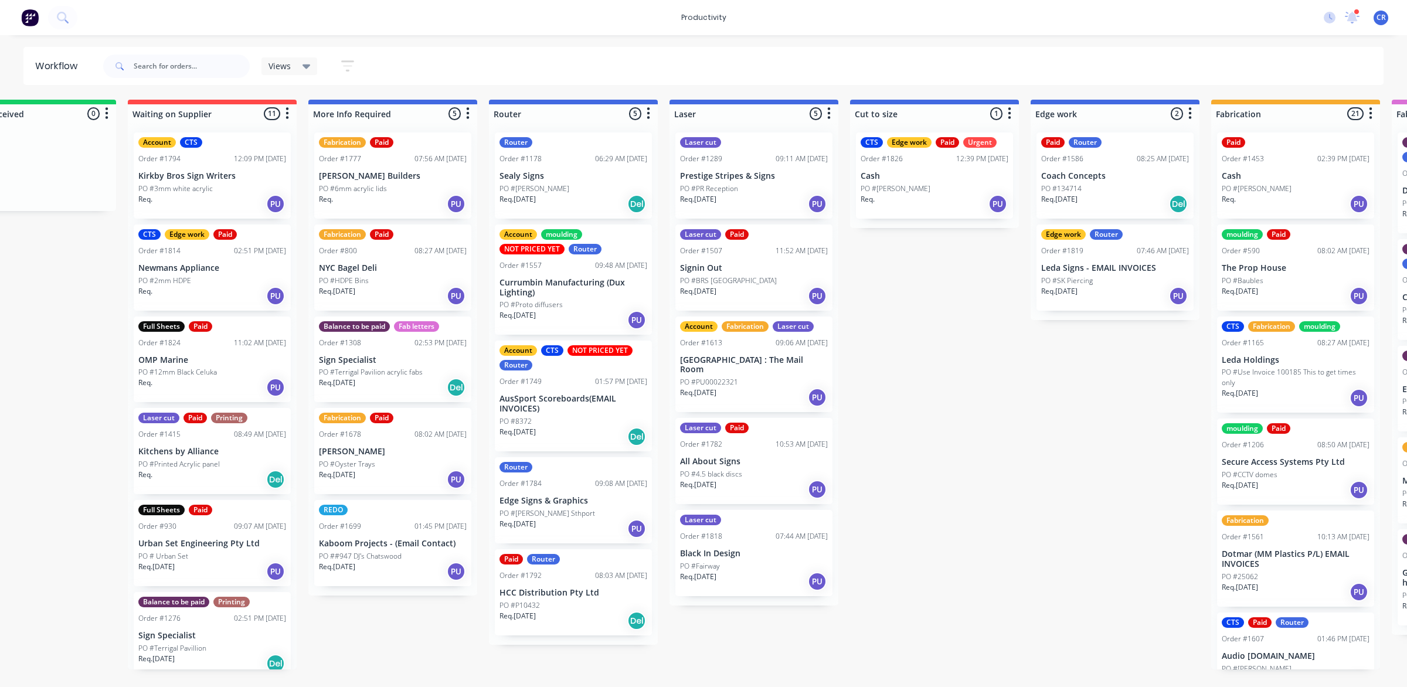
click at [971, 429] on div "Submitted 1 Sort By Created date Required date Order number Customer name Most …" at bounding box center [1136, 385] width 2806 height 570
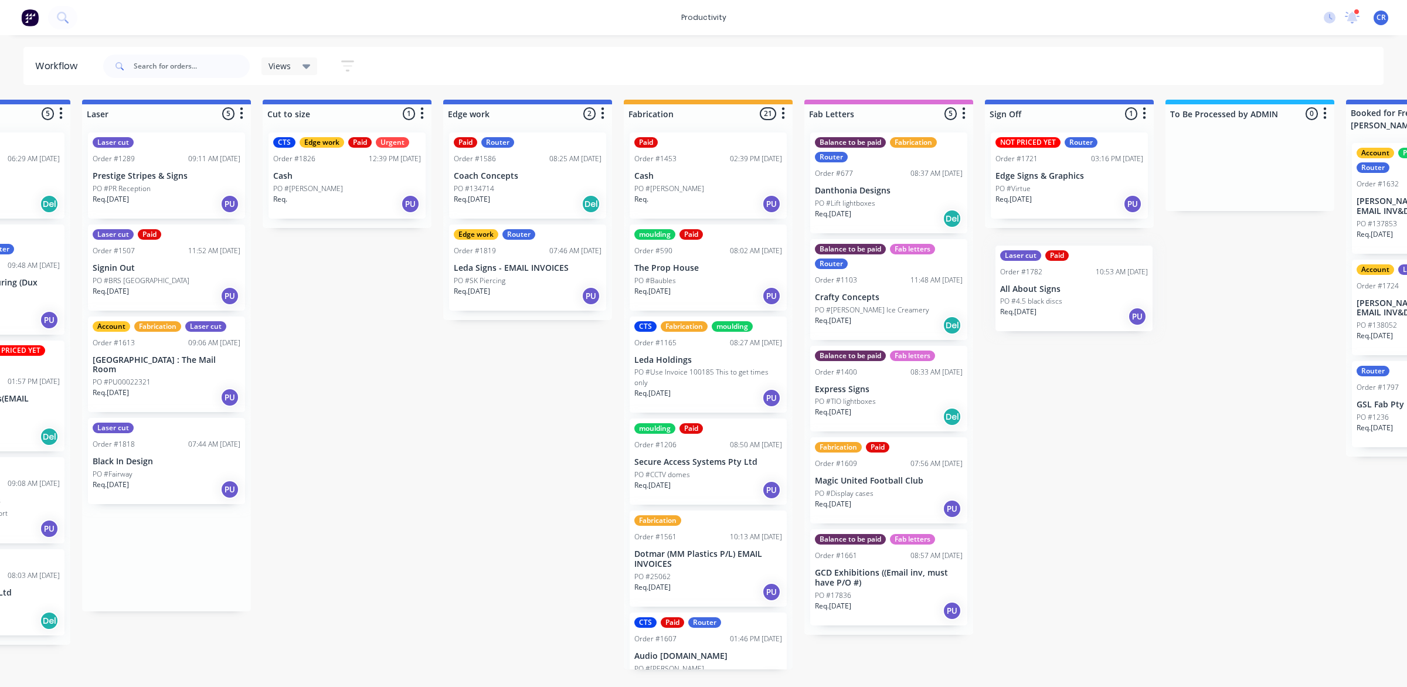
scroll to position [0, 854]
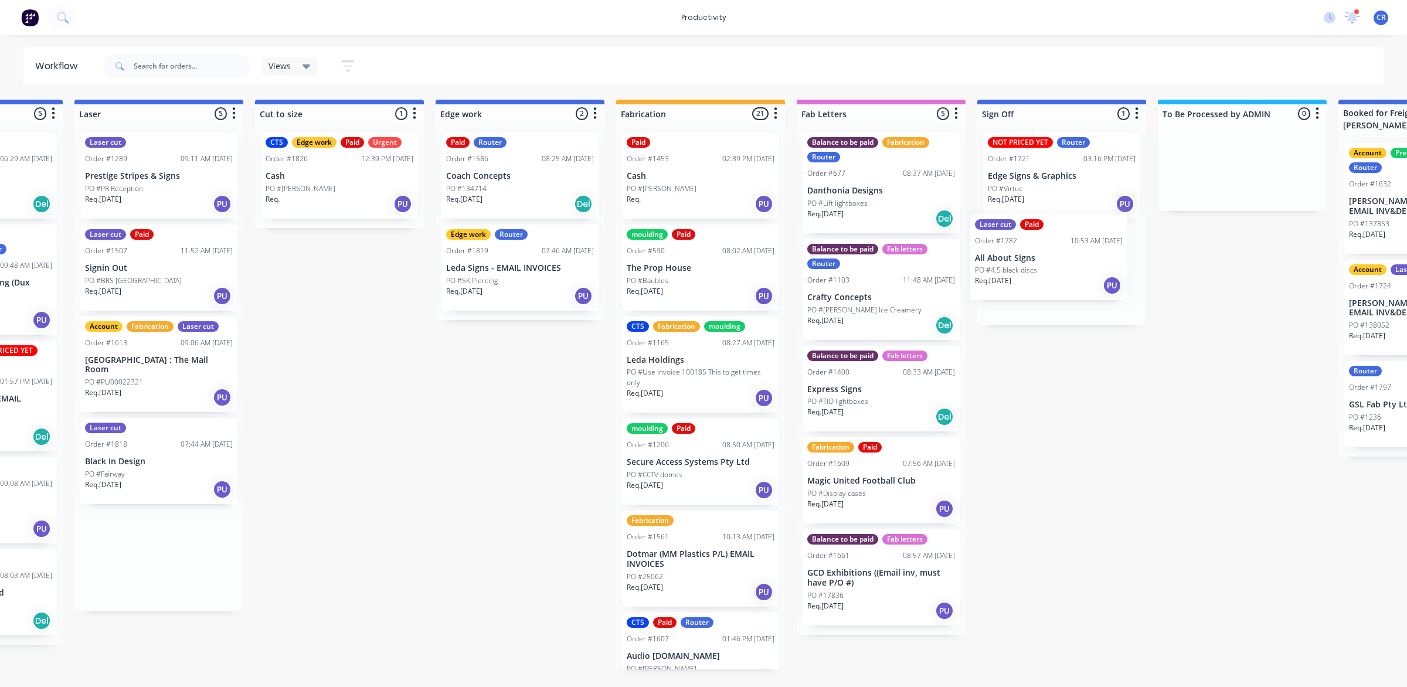
drag, startPoint x: 724, startPoint y: 464, endPoint x: 1037, endPoint y: 267, distance: 369.5
click at [1037, 267] on div "Submitted 1 Sort By Created date Required date Order number Customer name Most …" at bounding box center [540, 385] width 2806 height 570
click at [1101, 503] on div "Submitted 1 Sort By Created date Required date Order number Customer name Most …" at bounding box center [540, 385] width 2806 height 570
